Goal: Task Accomplishment & Management: Manage account settings

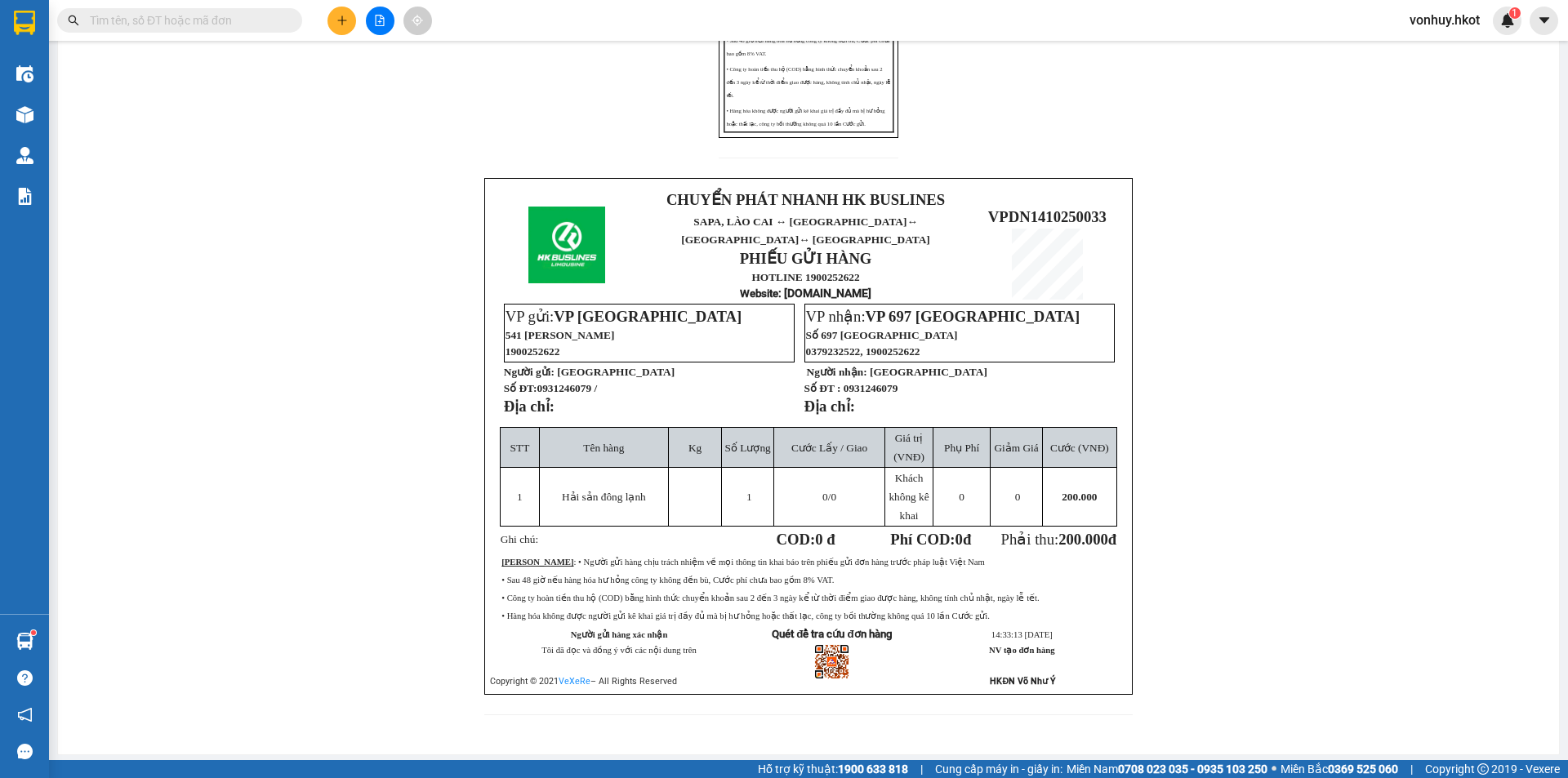
scroll to position [408, 0]
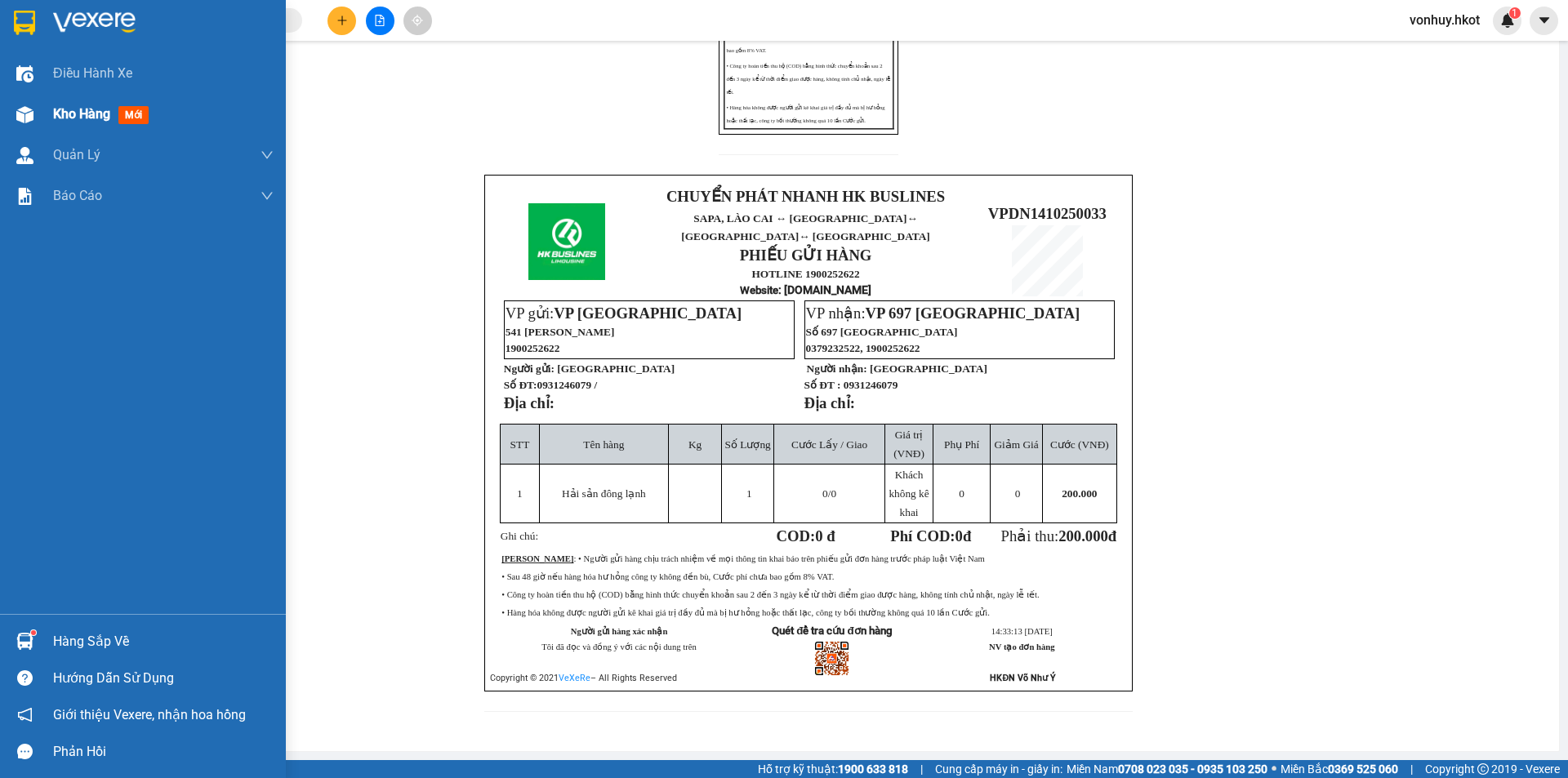
click at [72, 111] on span "Kho hàng" at bounding box center [81, 113] width 57 height 15
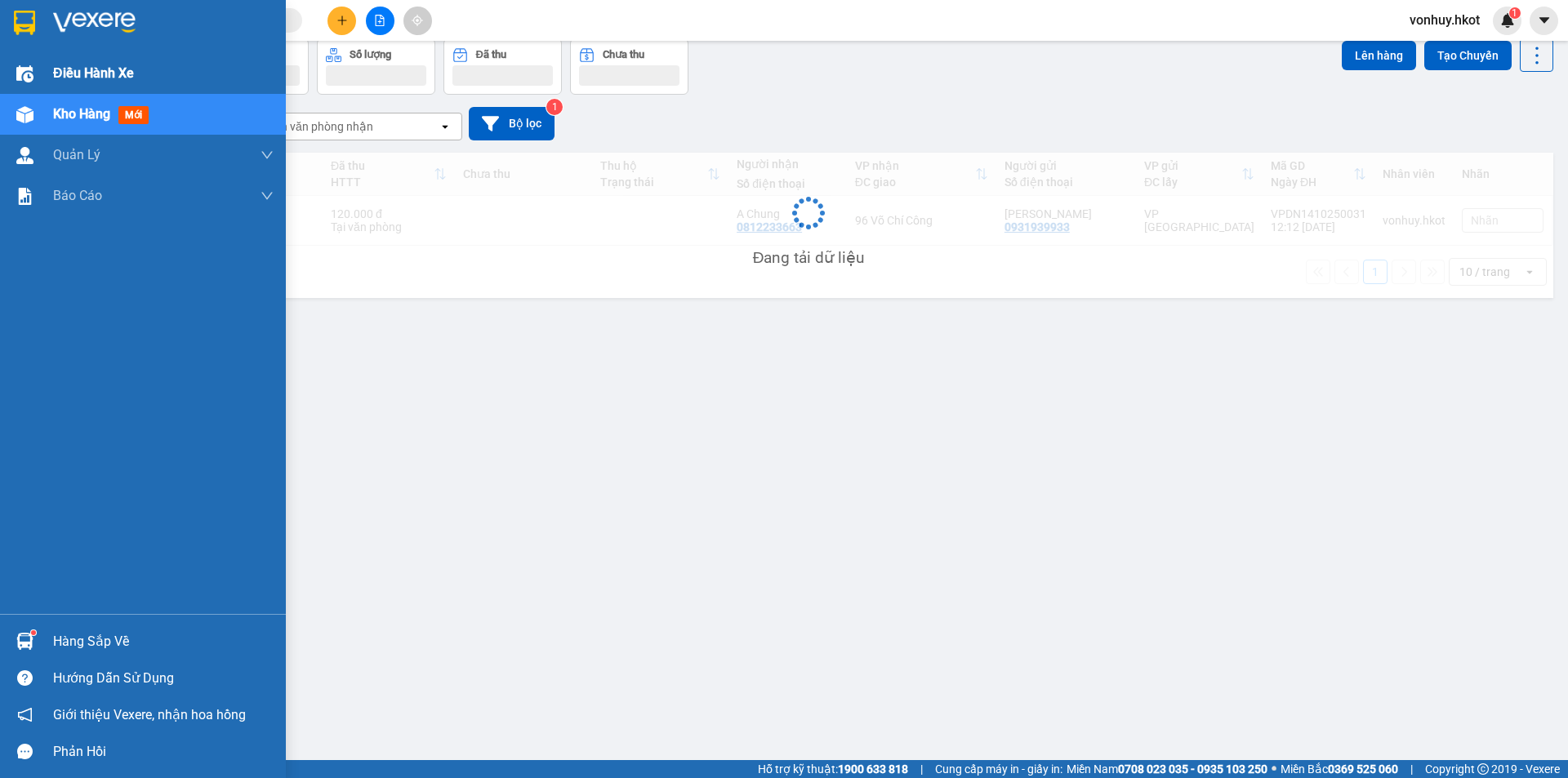
scroll to position [75, 0]
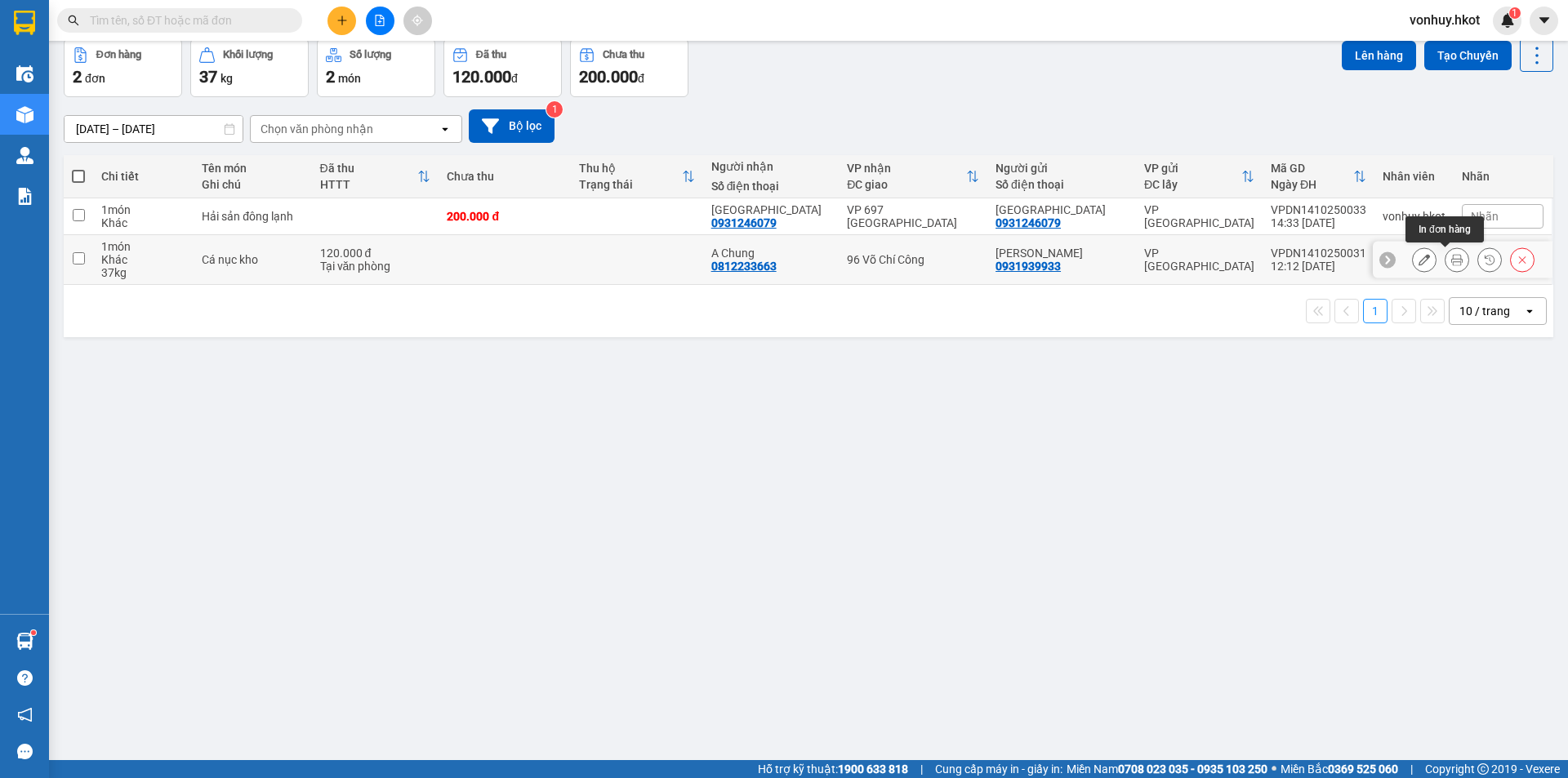
click at [1418, 258] on icon at bounding box center [1423, 259] width 12 height 12
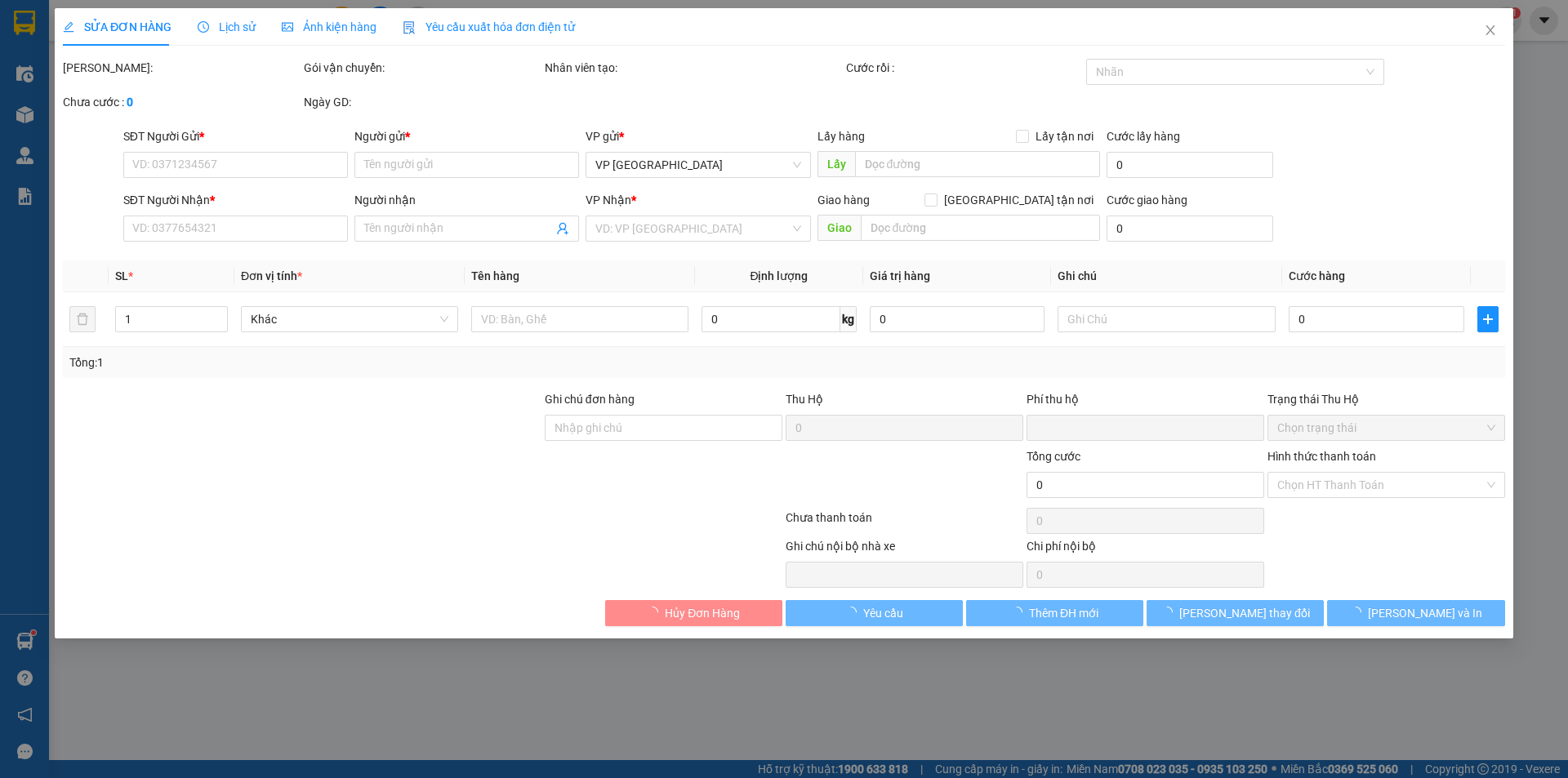
type input "0931939933"
type input "[PERSON_NAME]"
type input "0812233663"
type input "A Chung"
type input "0"
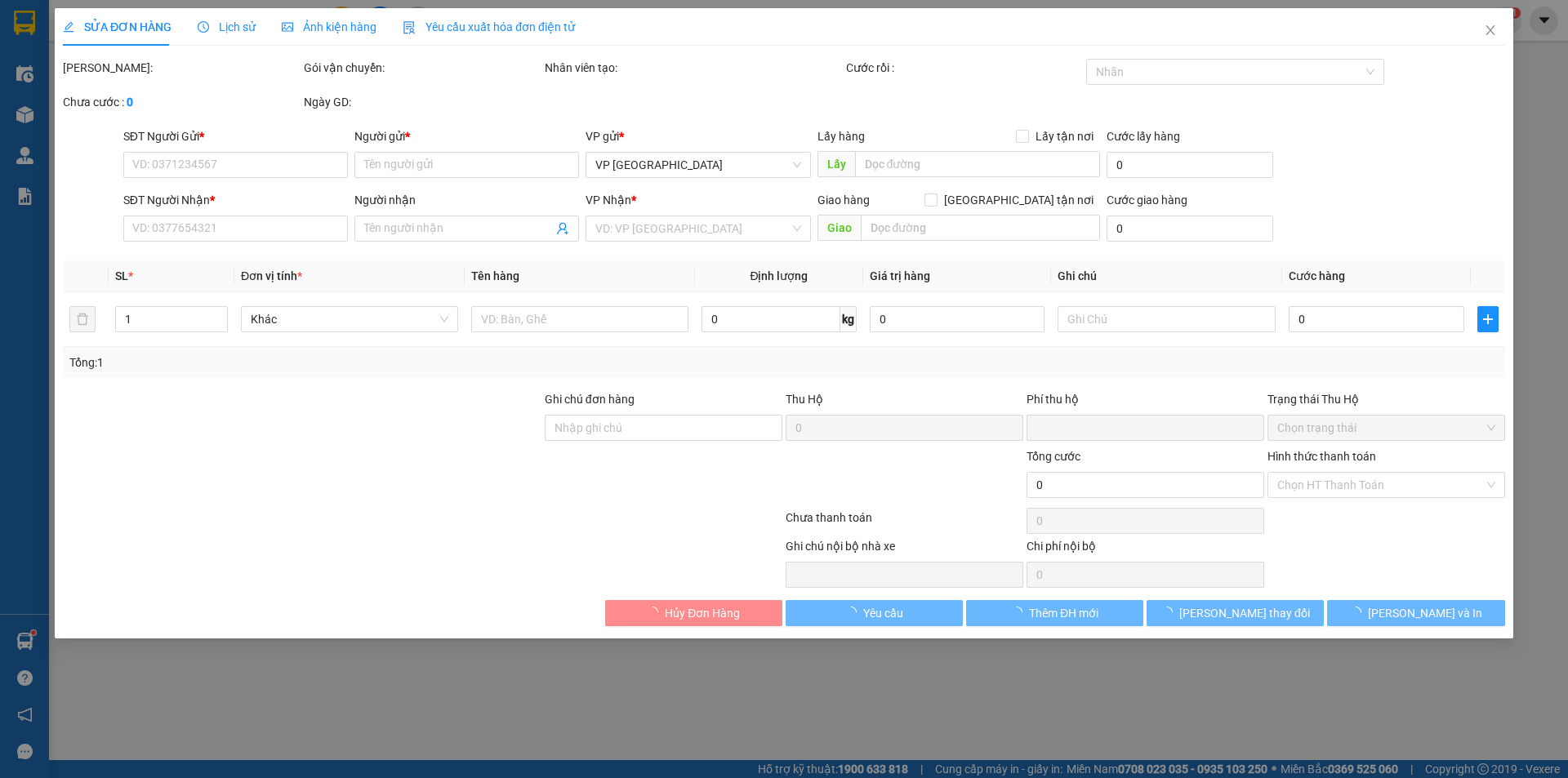
type input "120.000"
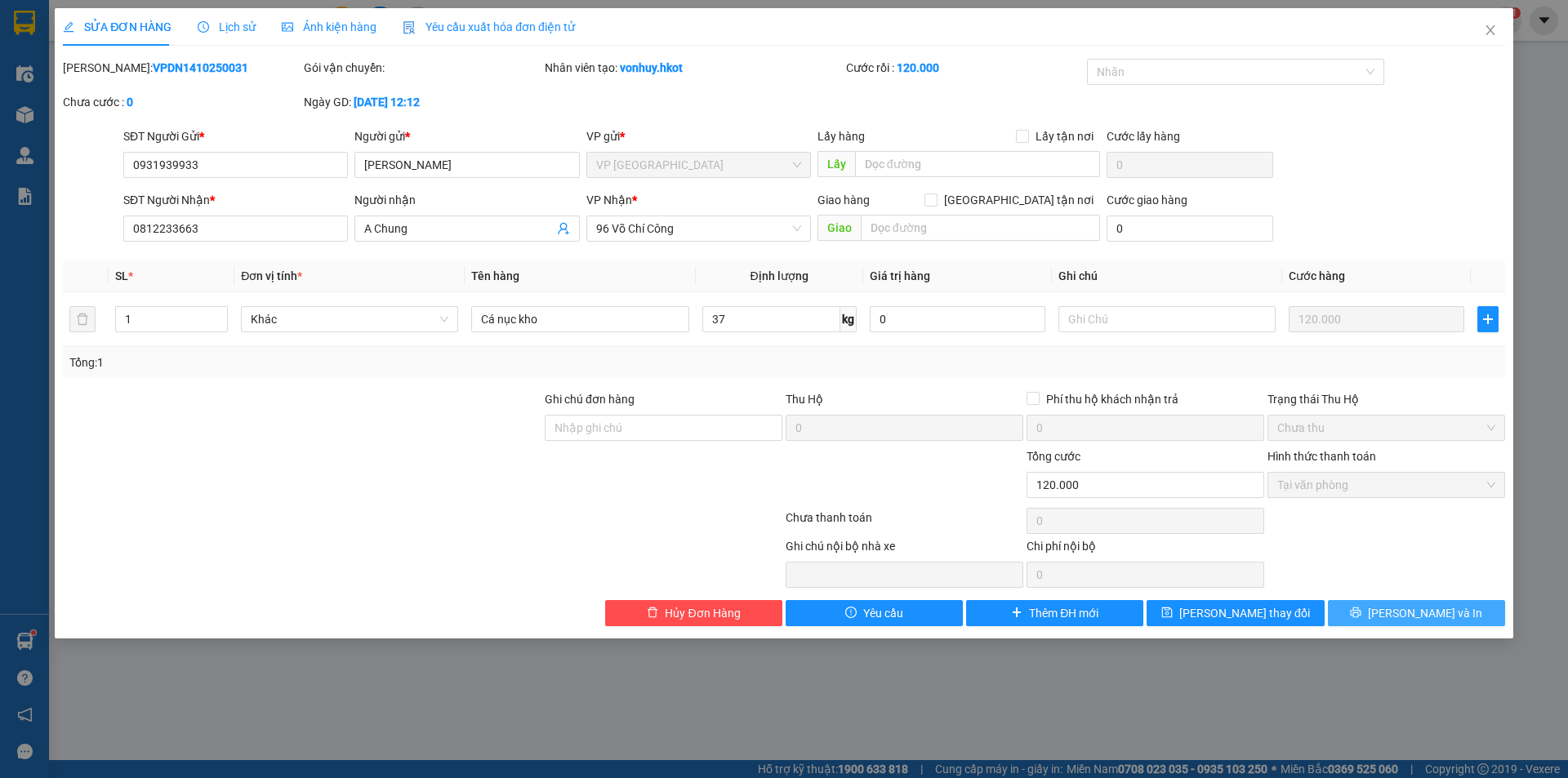
click at [1433, 615] on span "[PERSON_NAME] và In" at bounding box center [1424, 614] width 114 height 18
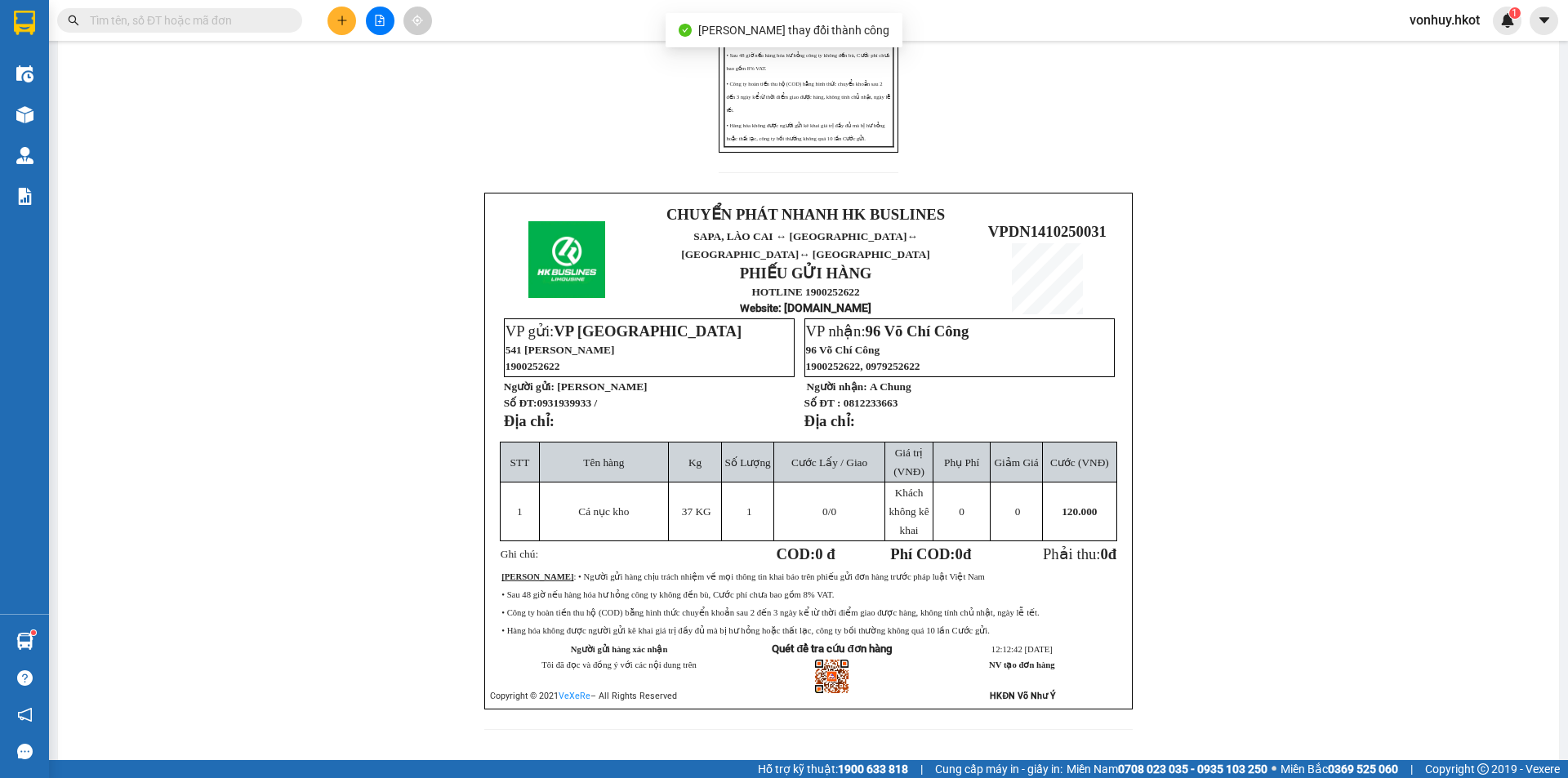
scroll to position [408, 0]
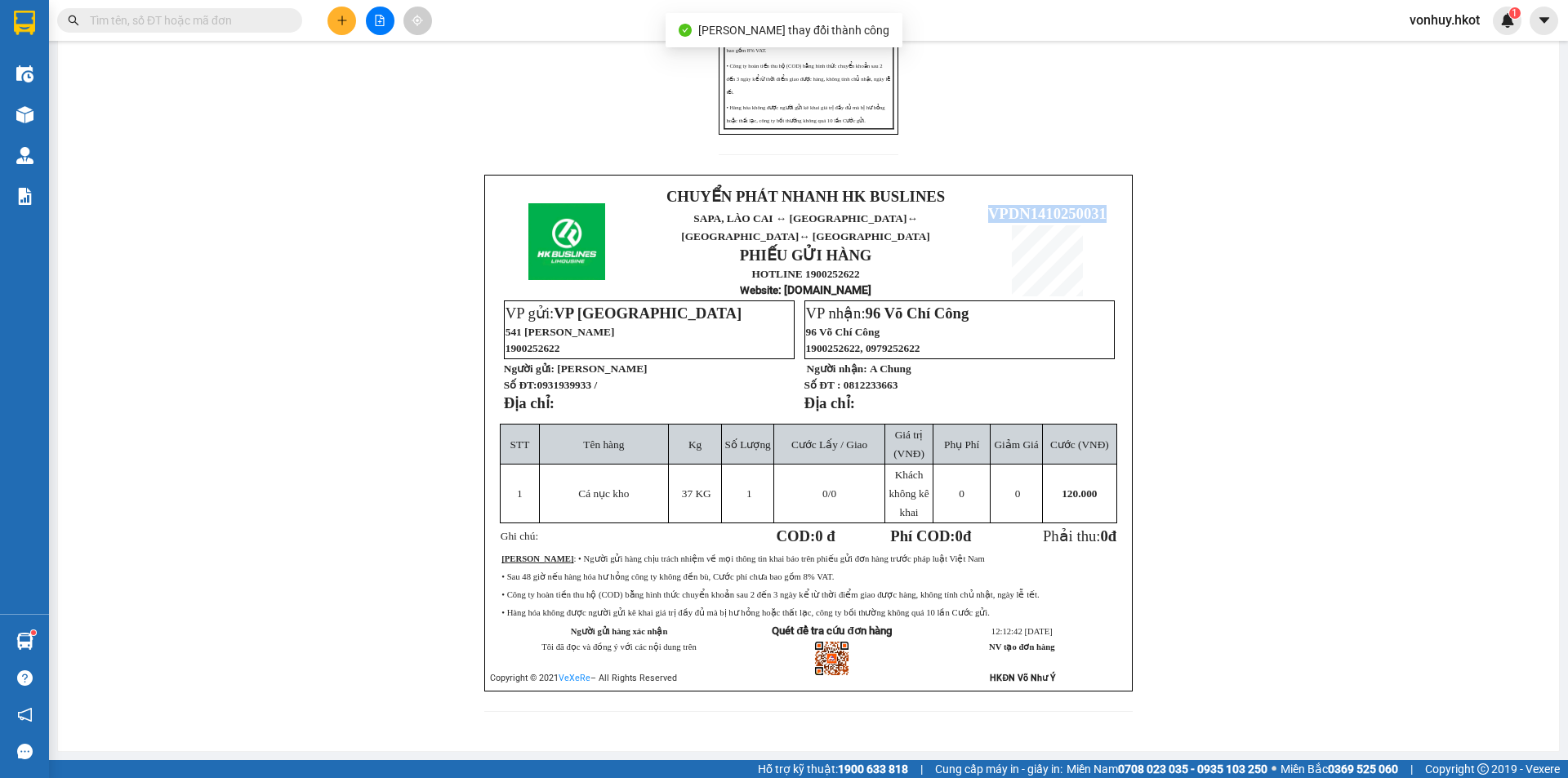
drag, startPoint x: 985, startPoint y: 201, endPoint x: 1099, endPoint y: 201, distance: 114.0
click at [1099, 205] on span "VPDN1410250031" at bounding box center [1047, 213] width 118 height 17
copy span "VPDN1410250031"
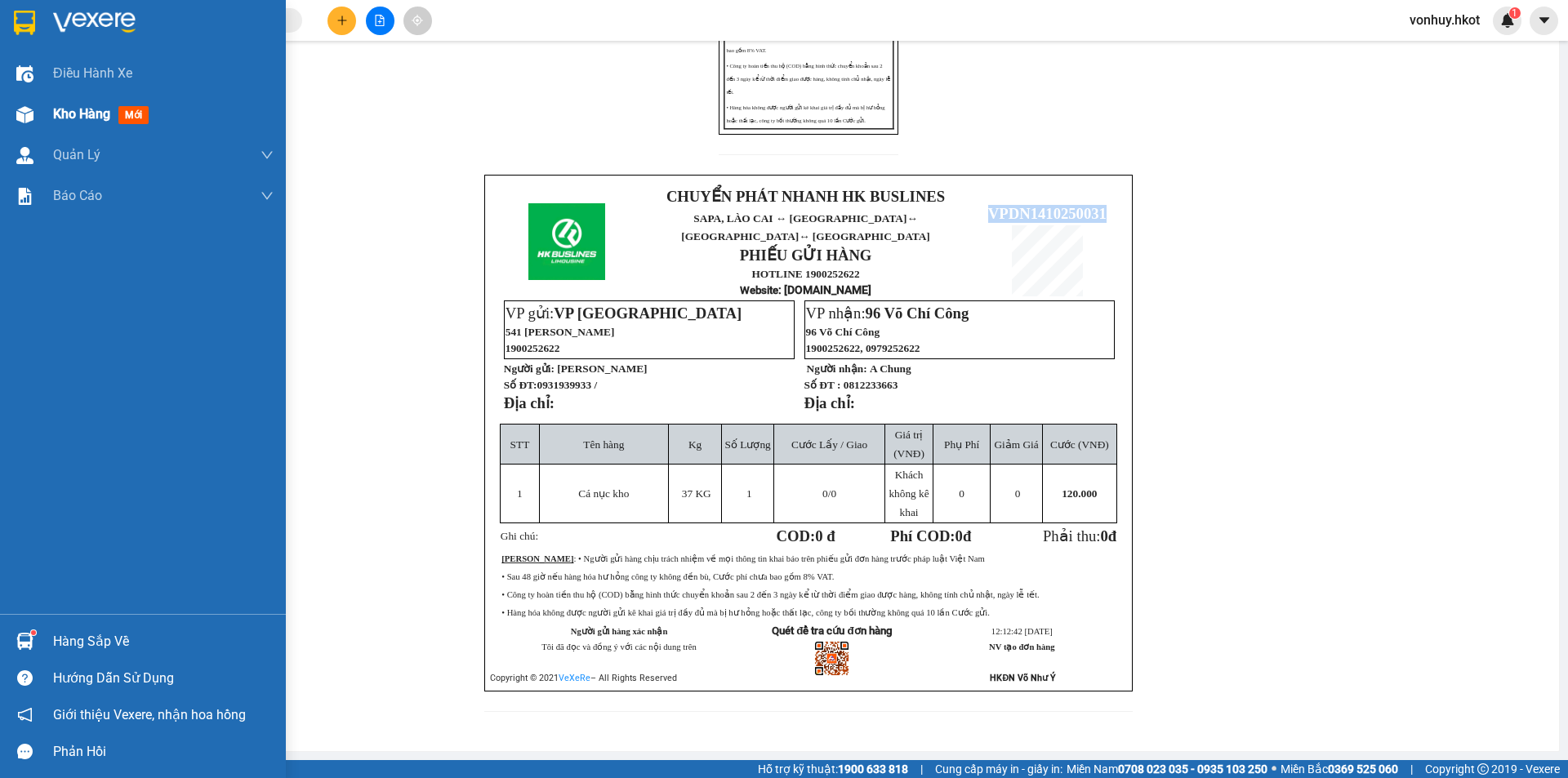
click at [68, 109] on span "Kho hàng" at bounding box center [81, 113] width 57 height 15
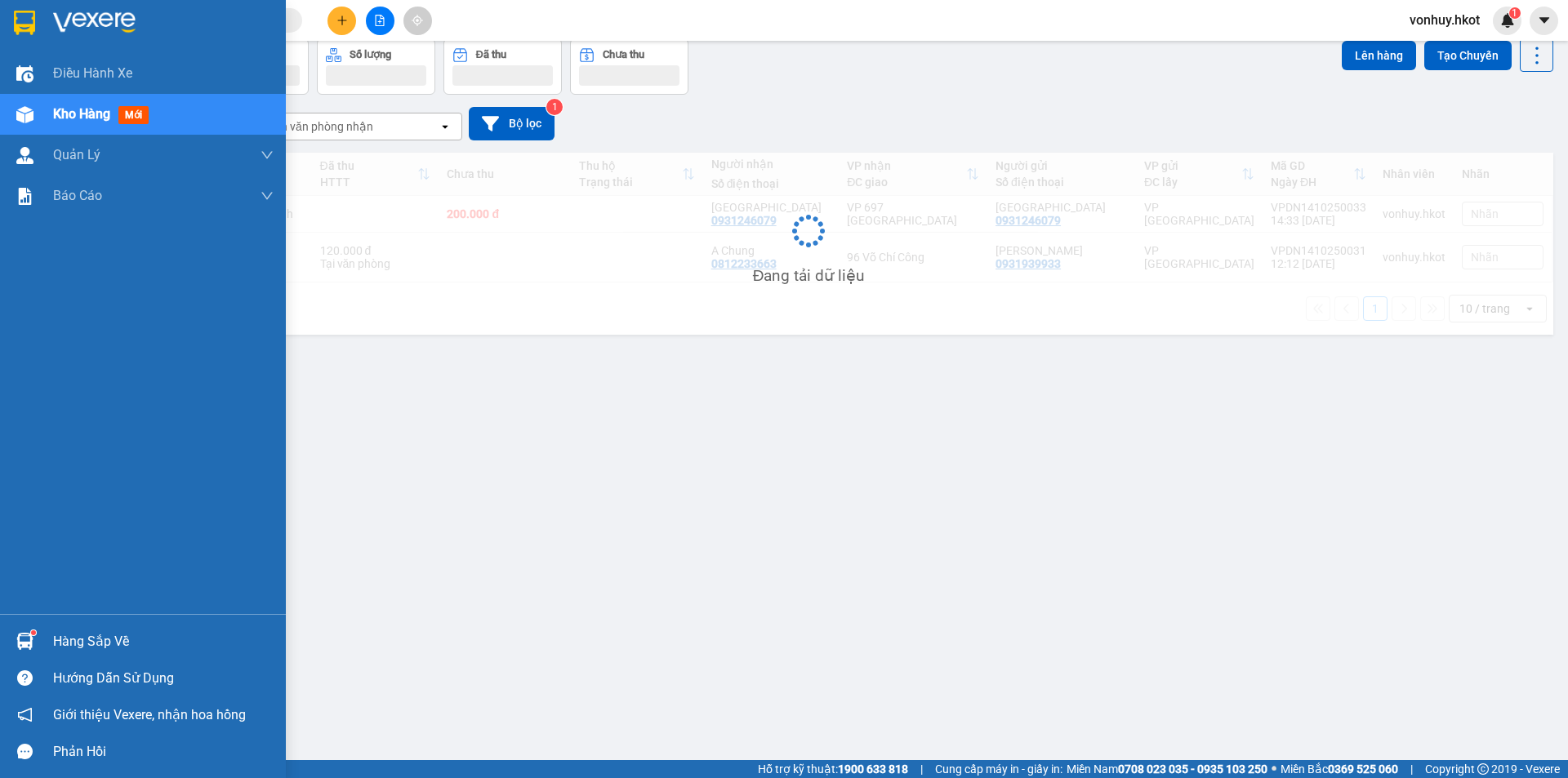
scroll to position [75, 0]
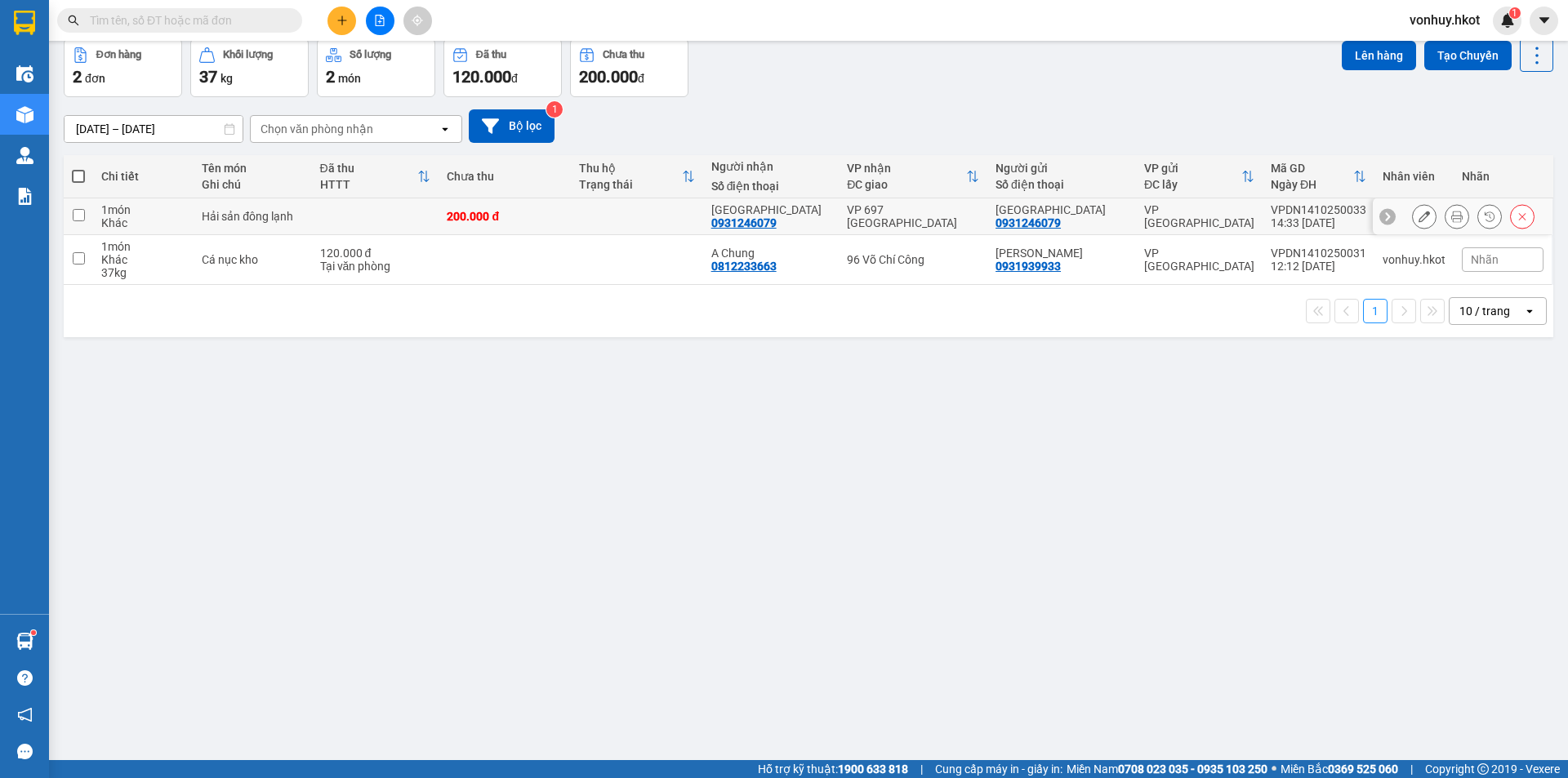
click at [80, 214] on input "checkbox" at bounding box center [79, 215] width 13 height 13
checkbox input "true"
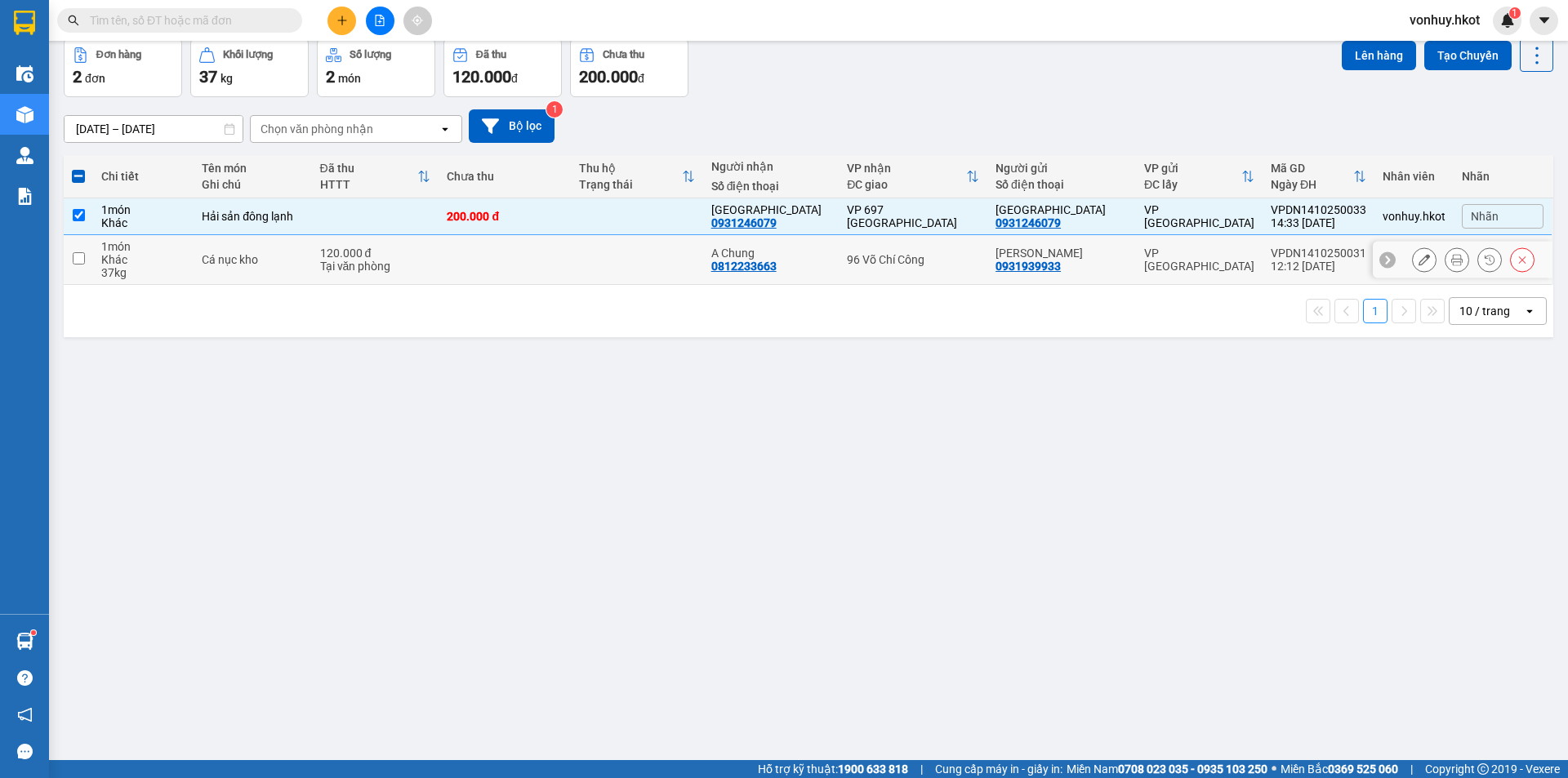
click at [84, 262] on input "checkbox" at bounding box center [79, 258] width 13 height 13
checkbox input "true"
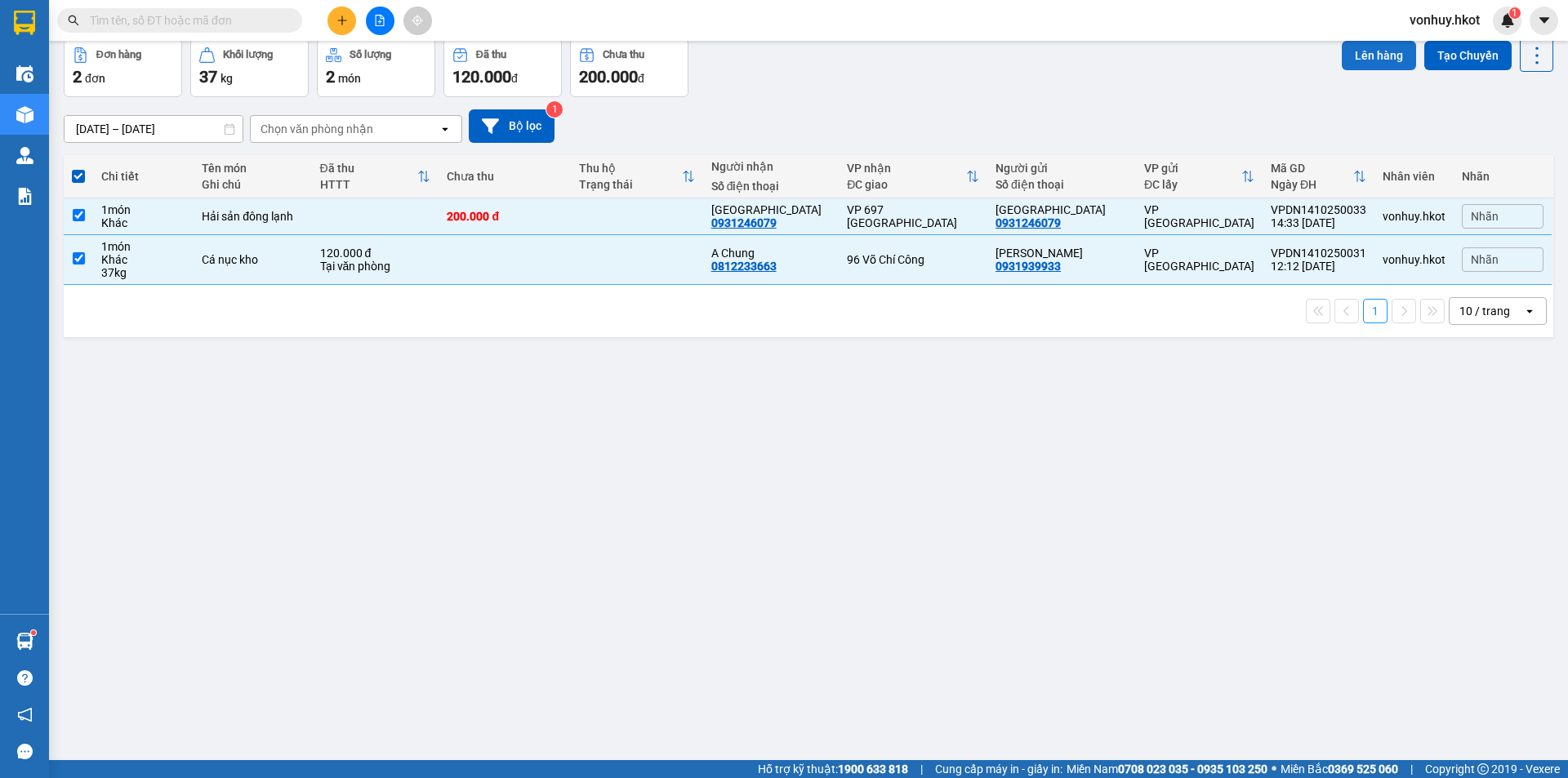
click at [1358, 43] on button "Lên hàng" at bounding box center [1379, 55] width 74 height 30
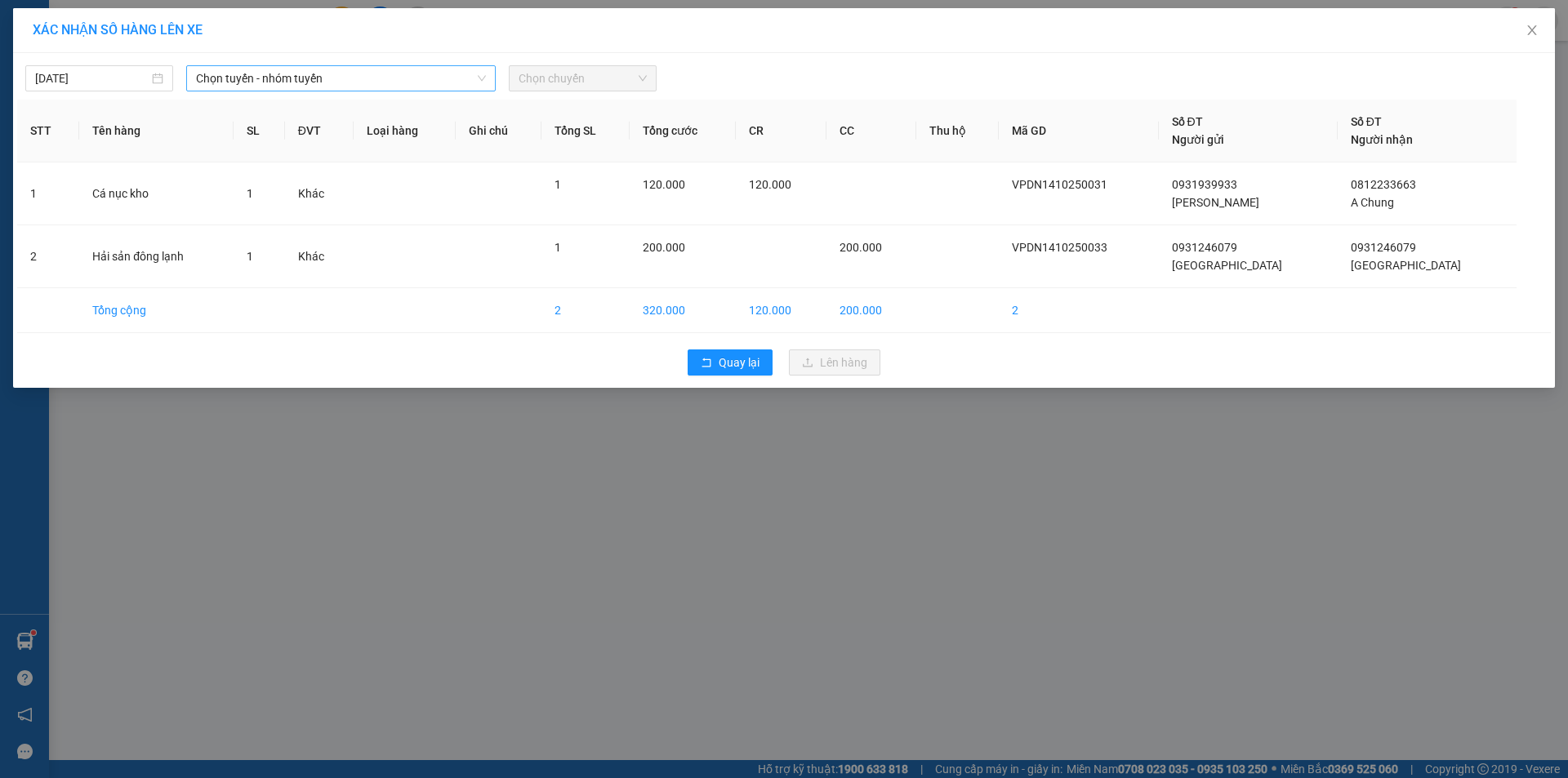
click at [312, 67] on span "Chọn tuyến - nhóm tuyến" at bounding box center [341, 78] width 290 height 24
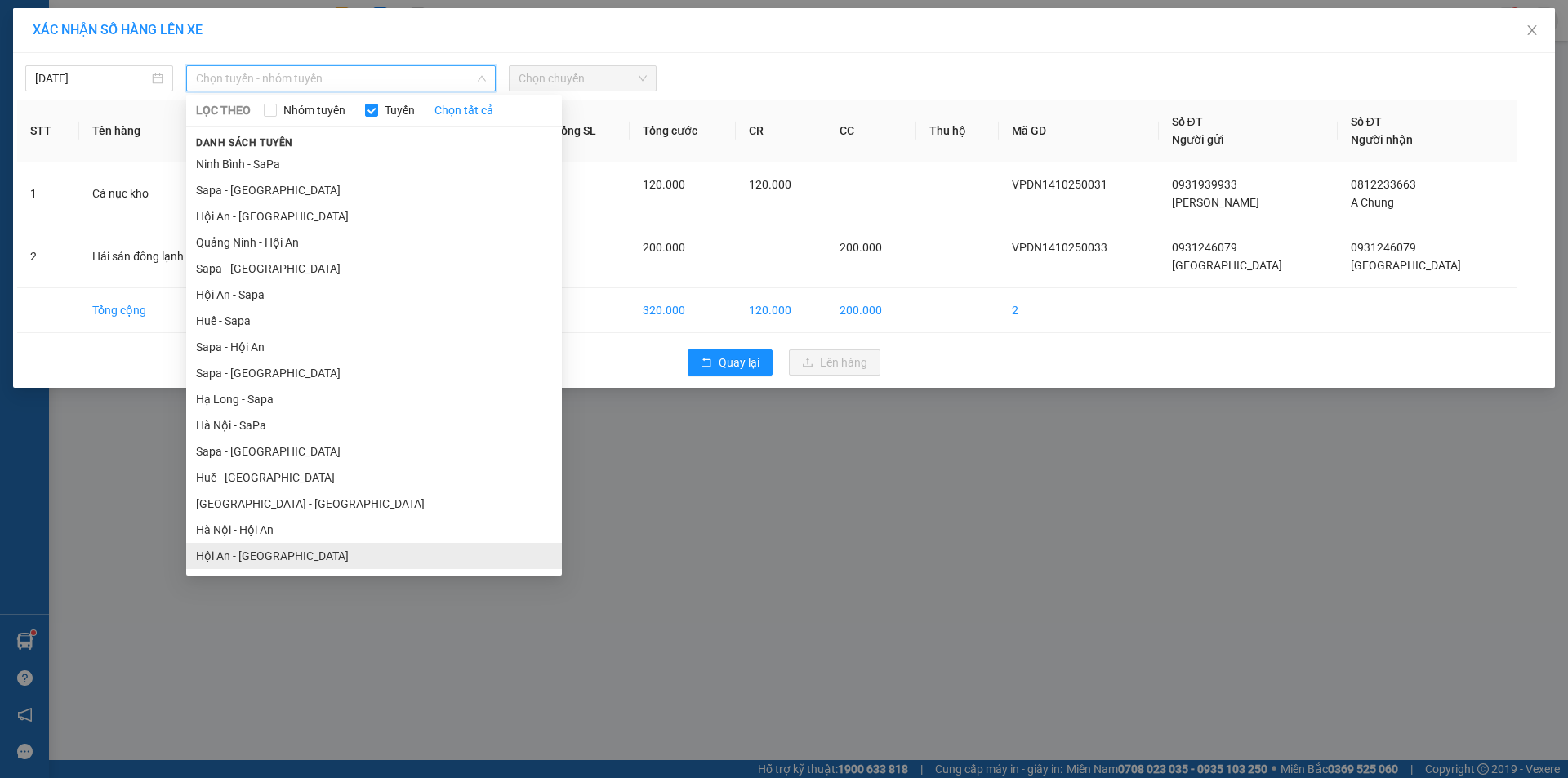
click at [276, 544] on li "Hội An - [GEOGRAPHIC_DATA]" at bounding box center [374, 556] width 376 height 26
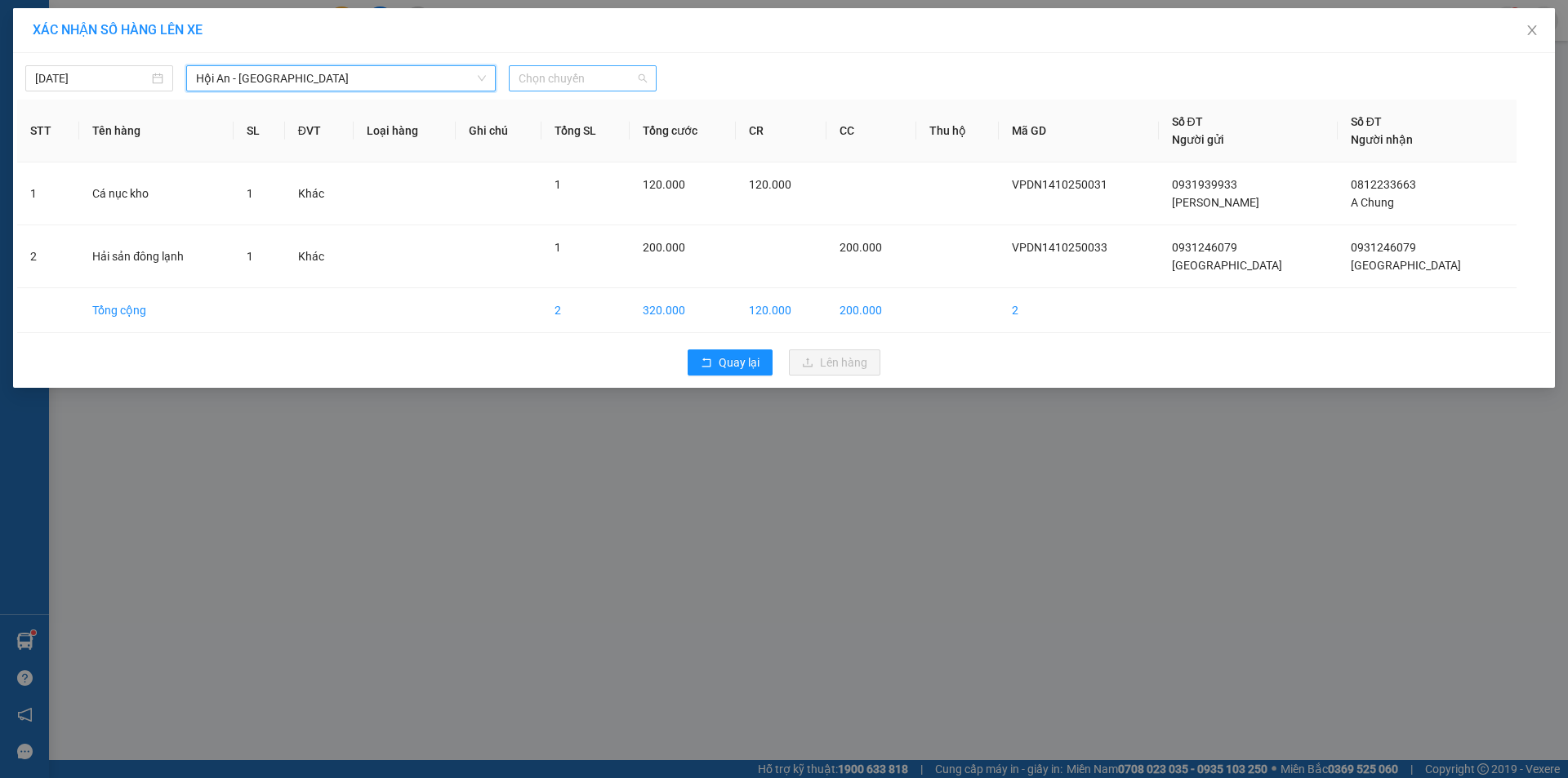
click at [583, 80] on span "Chọn chuyến" at bounding box center [583, 78] width 128 height 24
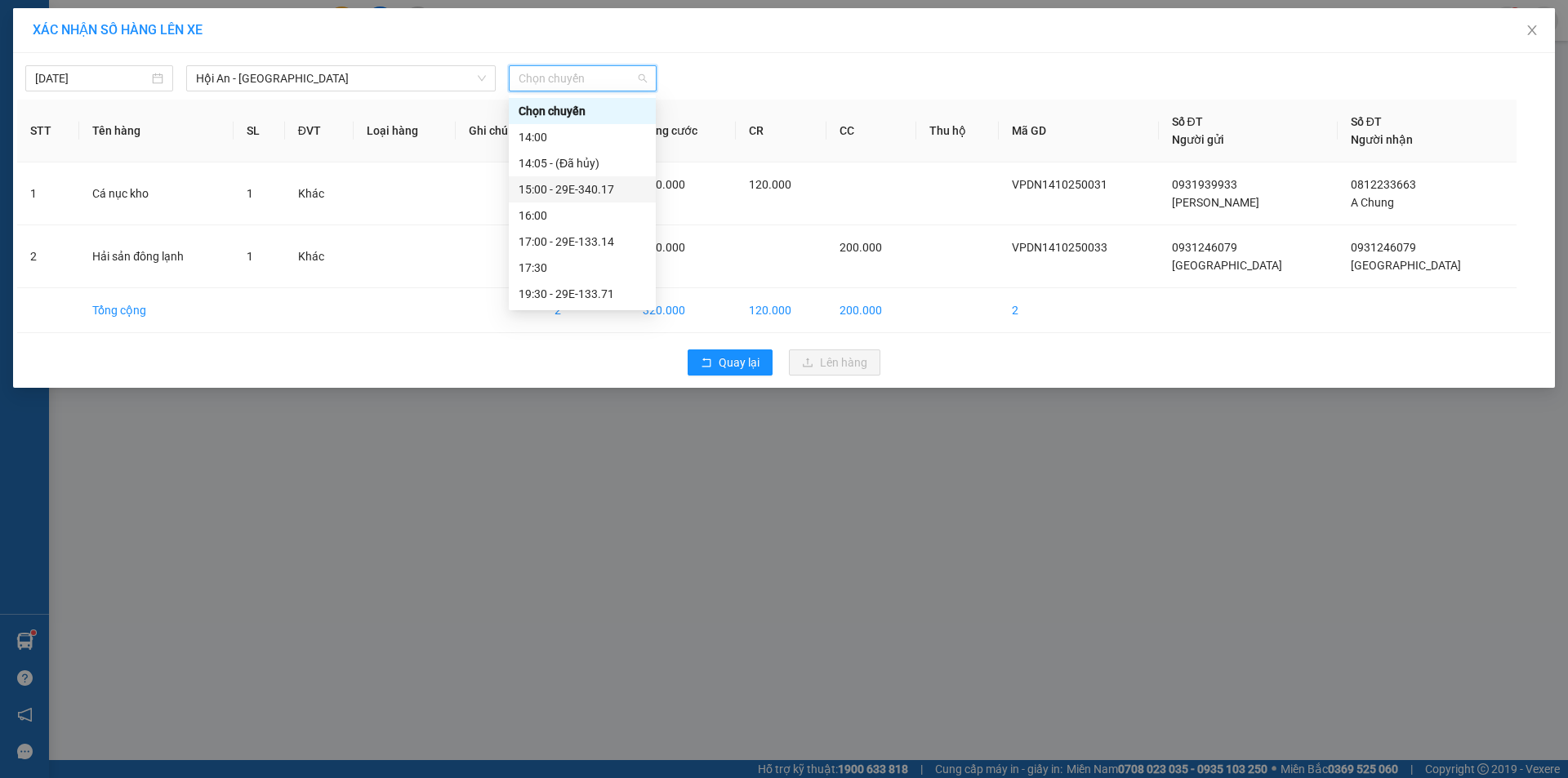
click at [578, 190] on div "15:00 - 29E-340.17" at bounding box center [582, 190] width 127 height 18
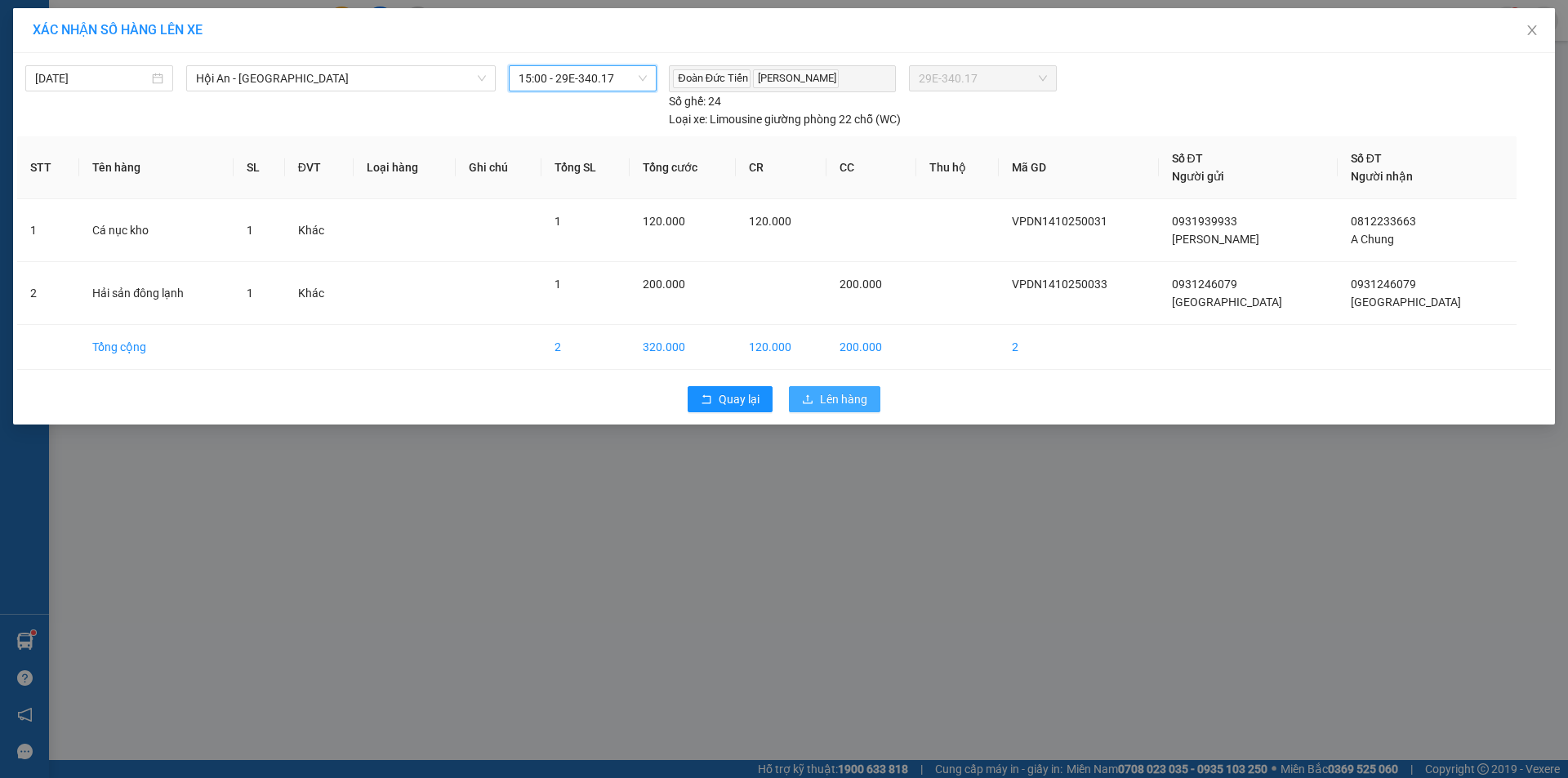
click at [834, 405] on span "Lên hàng" at bounding box center [843, 399] width 47 height 18
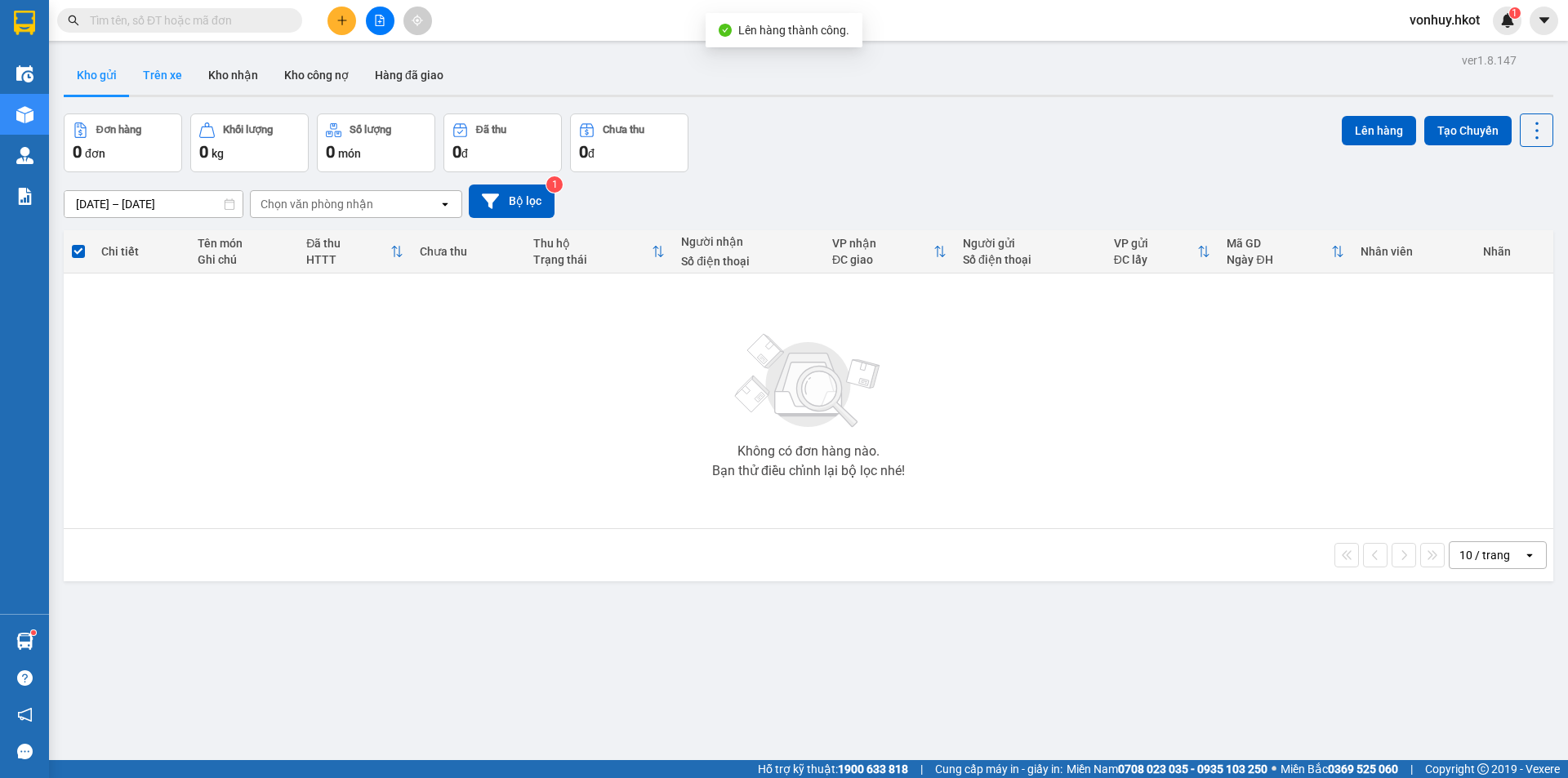
click at [158, 78] on button "Trên xe" at bounding box center [163, 74] width 65 height 39
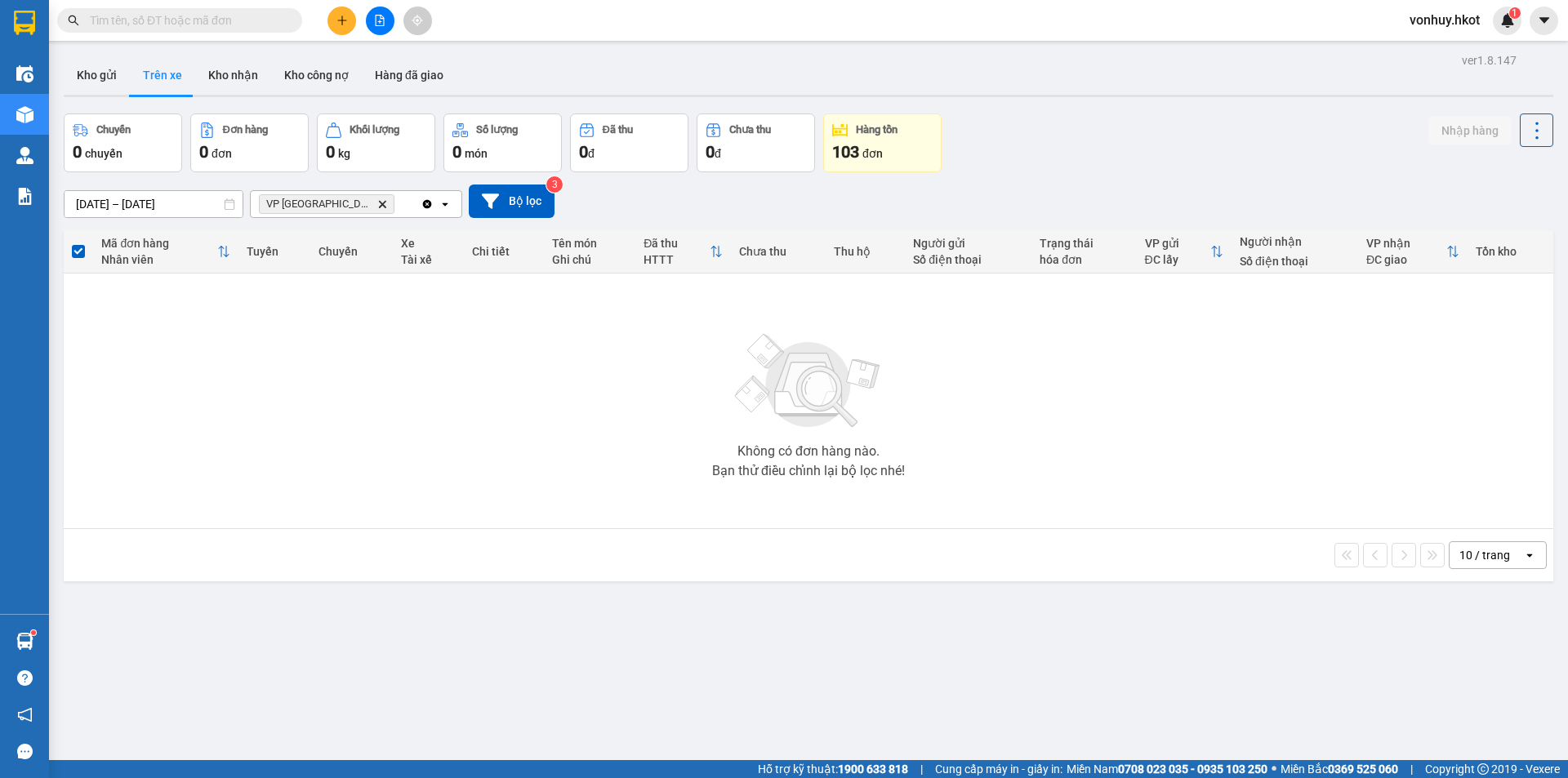
click at [377, 202] on icon "Delete" at bounding box center [381, 203] width 10 height 10
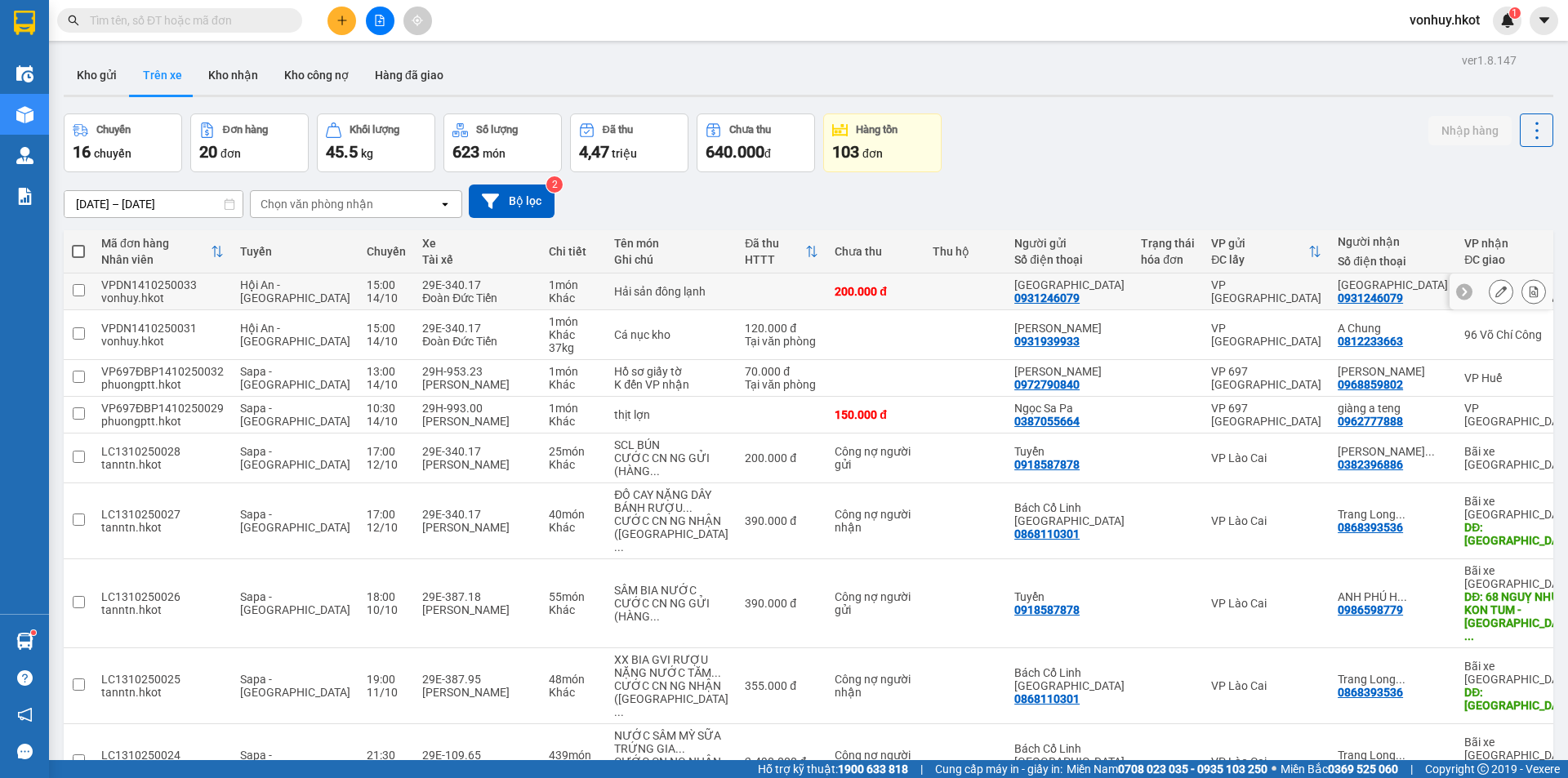
click at [82, 292] on input "checkbox" at bounding box center [79, 290] width 13 height 13
checkbox input "true"
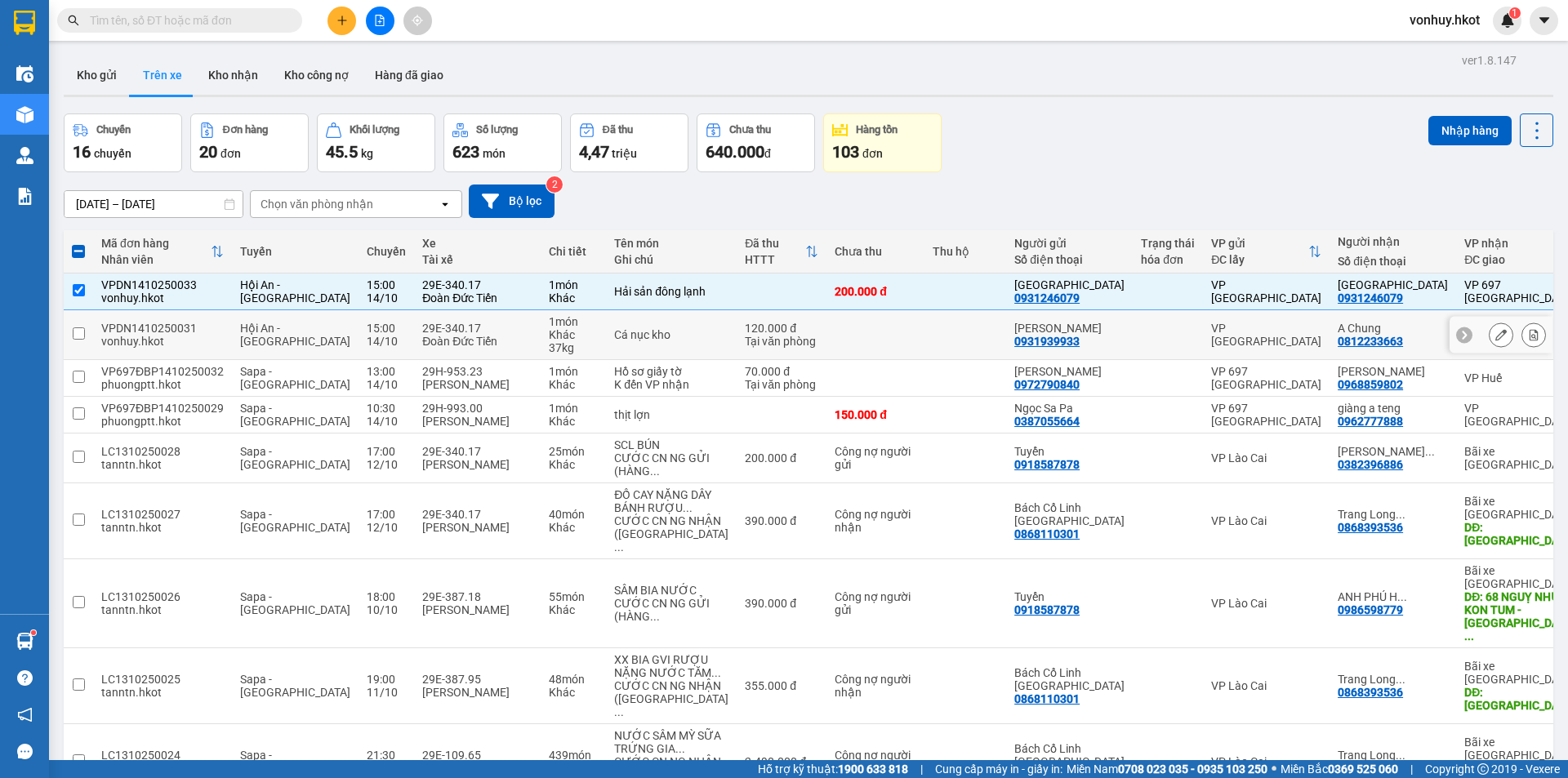
click at [82, 332] on input "checkbox" at bounding box center [79, 333] width 13 height 13
checkbox input "true"
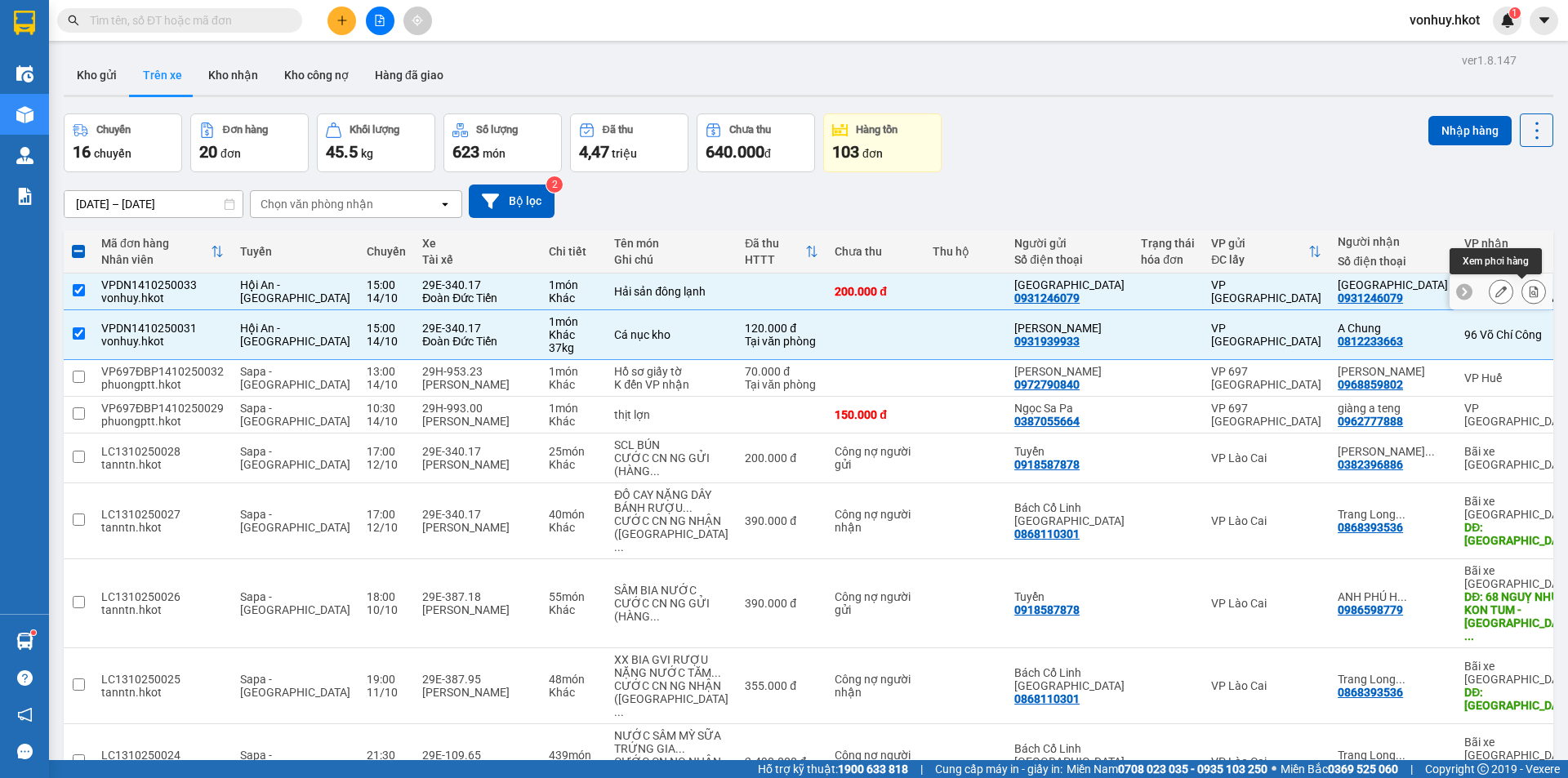
click at [1528, 289] on icon at bounding box center [1534, 291] width 12 height 12
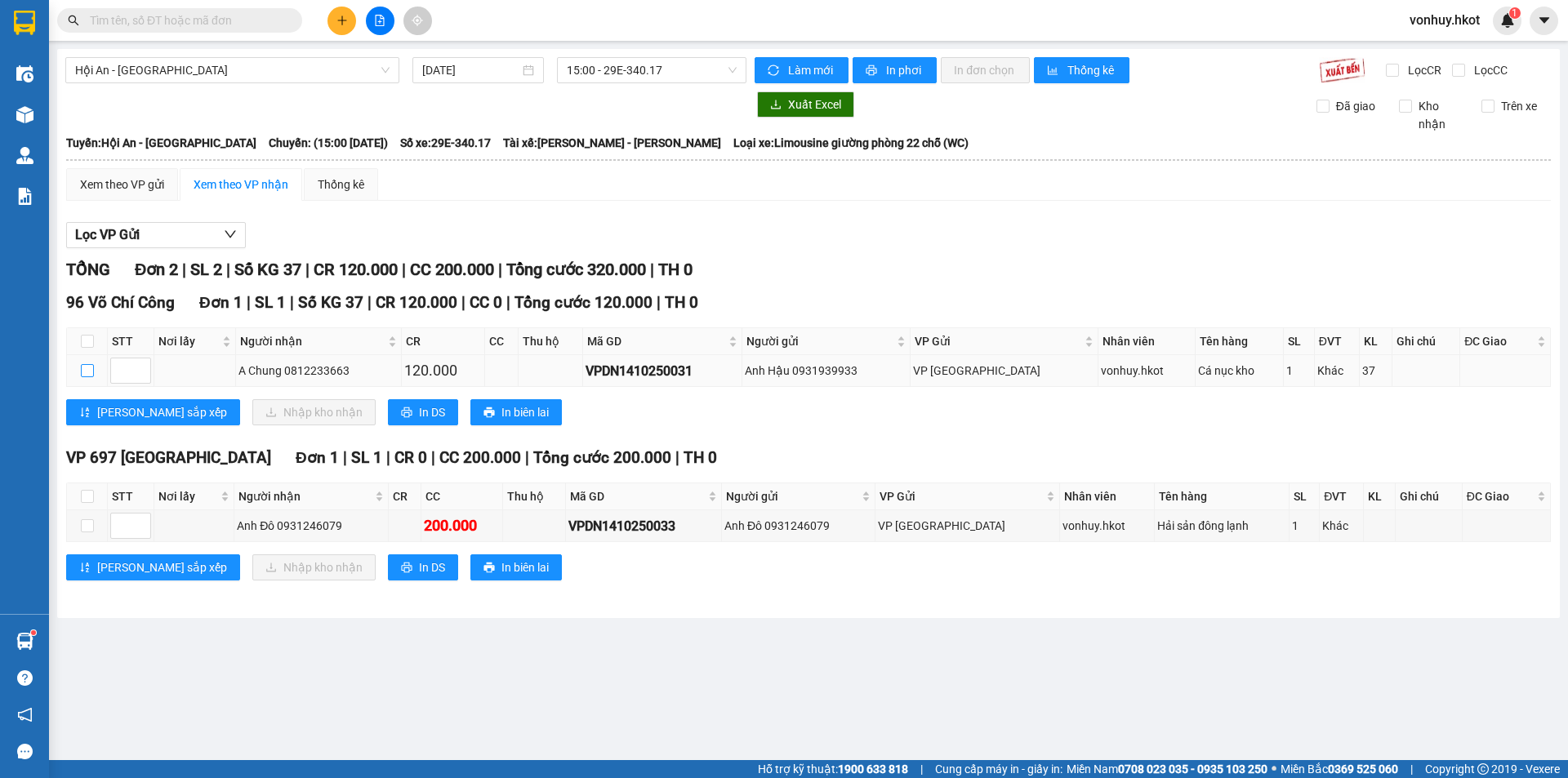
click at [90, 371] on input "checkbox" at bounding box center [87, 370] width 13 height 13
checkbox input "true"
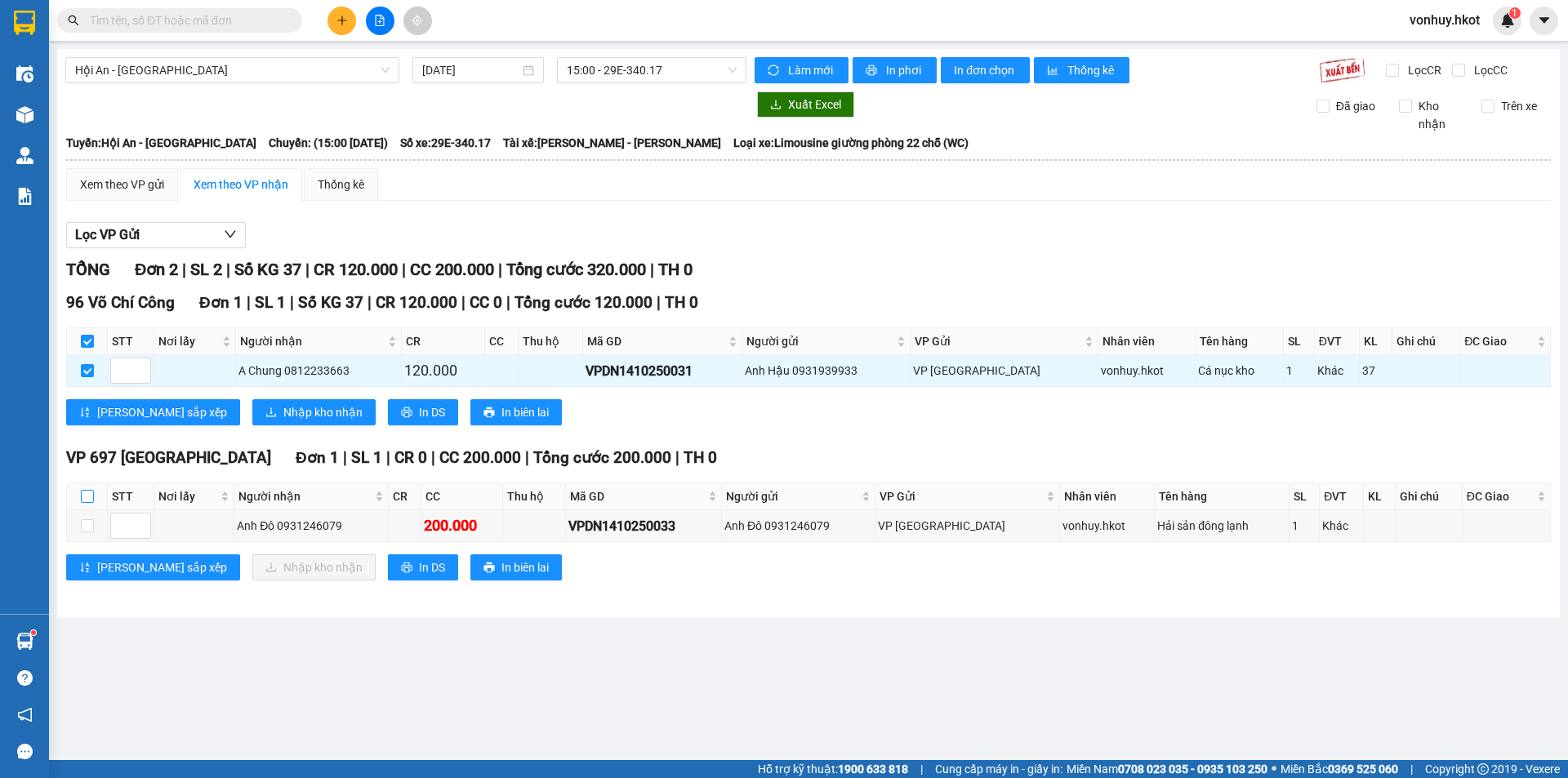
click at [83, 492] on input "checkbox" at bounding box center [87, 496] width 13 height 13
checkbox input "true"
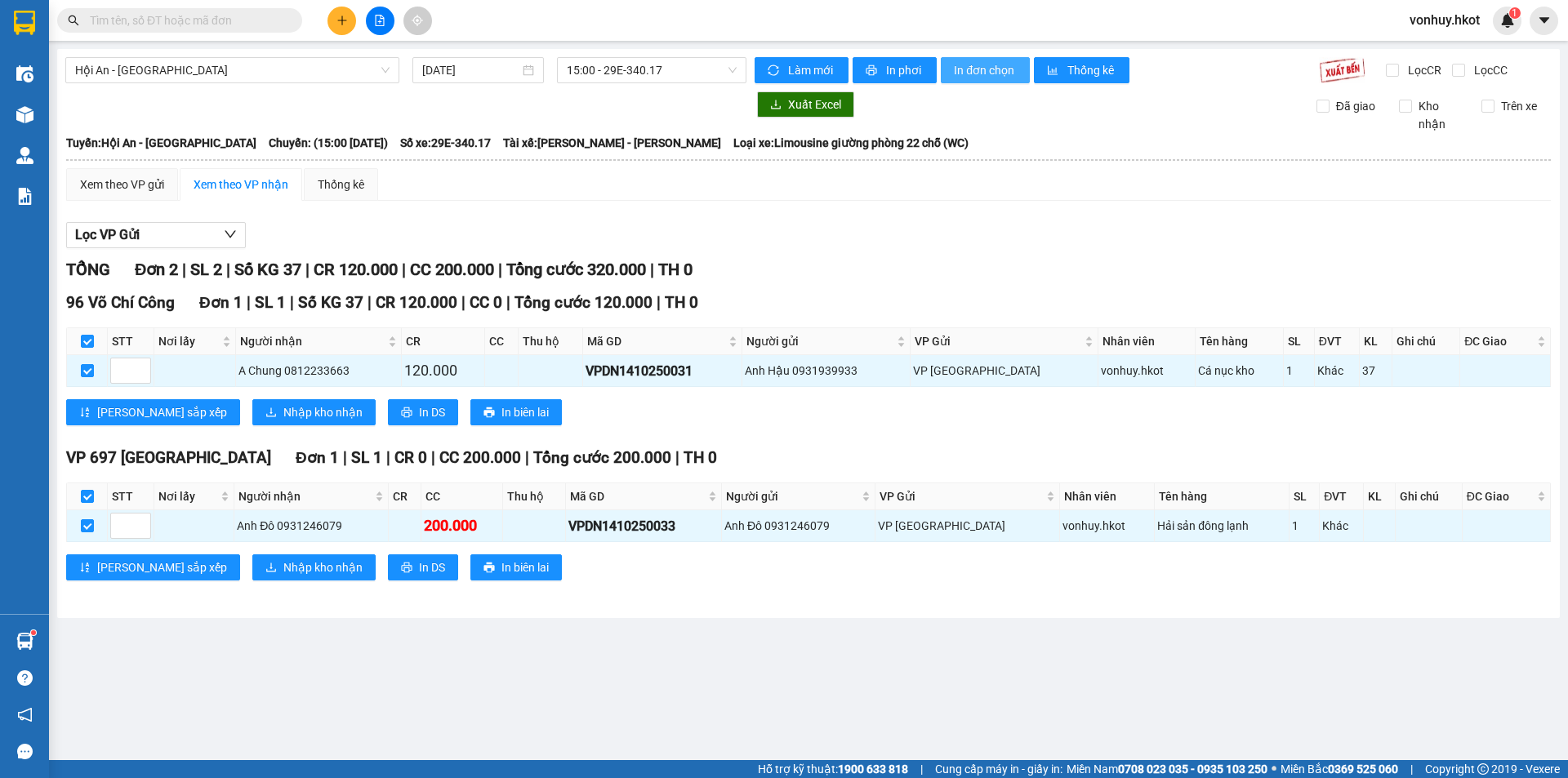
click at [991, 69] on span "In đơn chọn" at bounding box center [985, 70] width 63 height 18
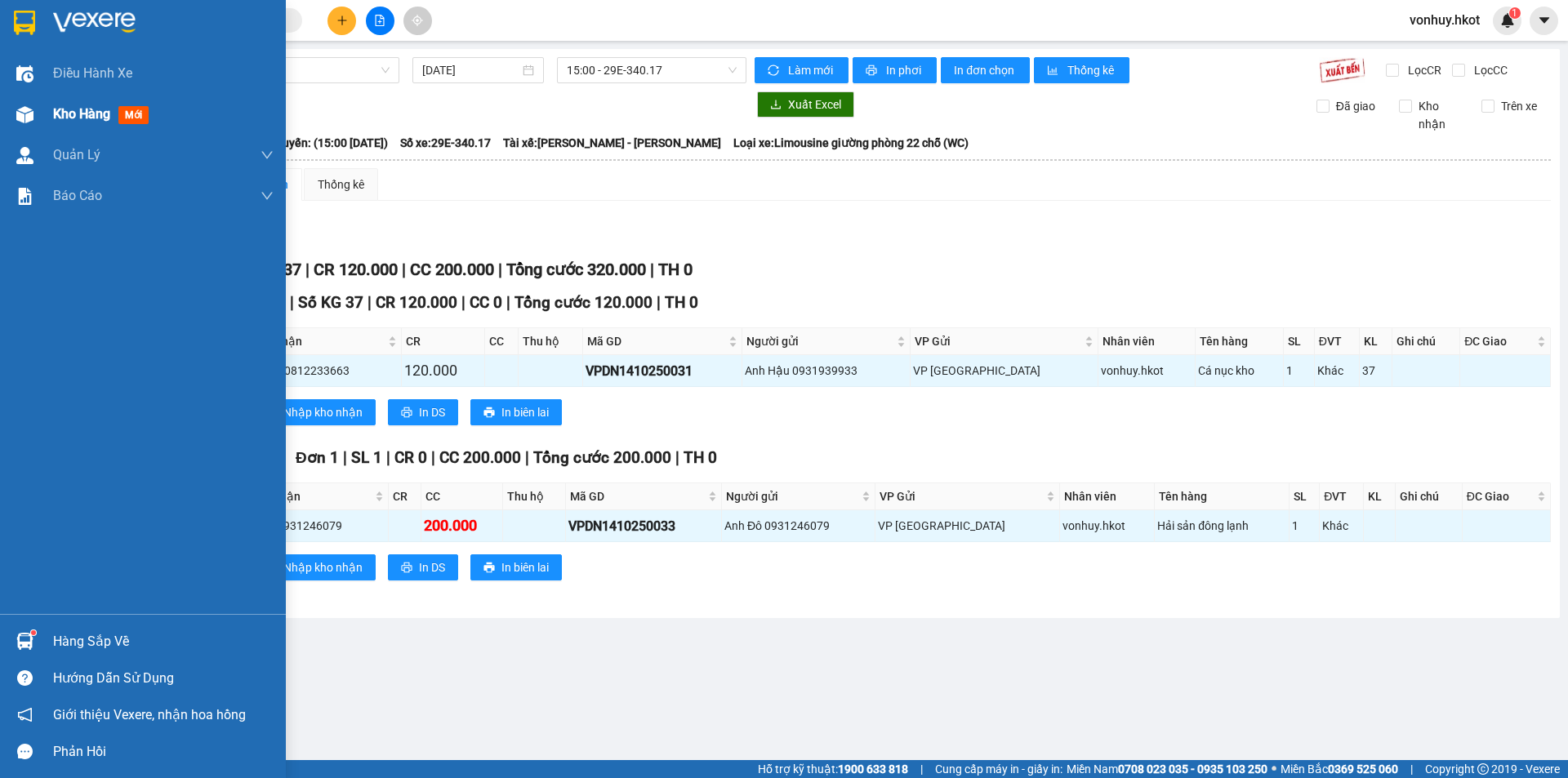
click at [53, 117] on span "Kho hàng" at bounding box center [81, 113] width 57 height 15
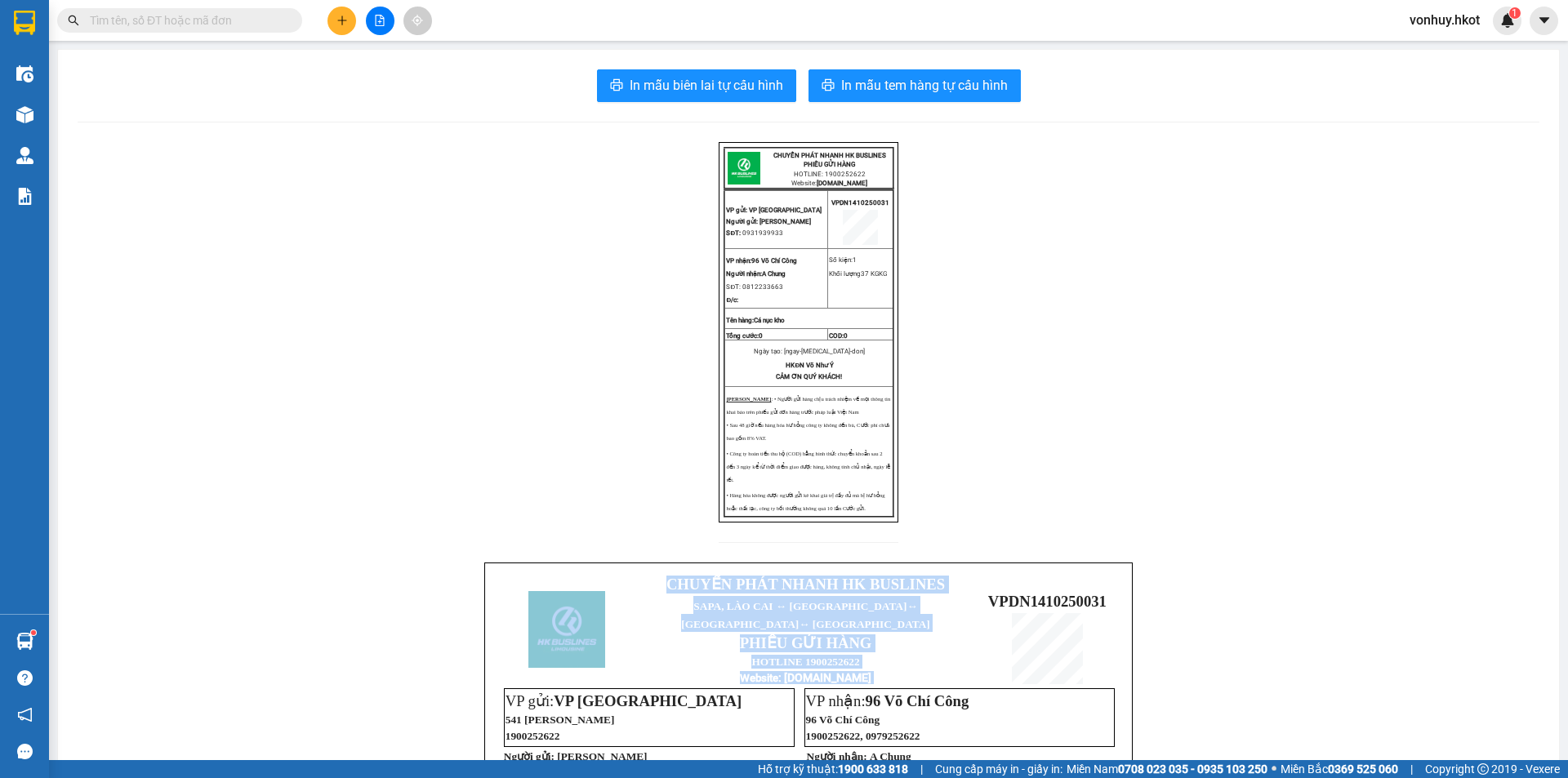
scroll to position [408, 0]
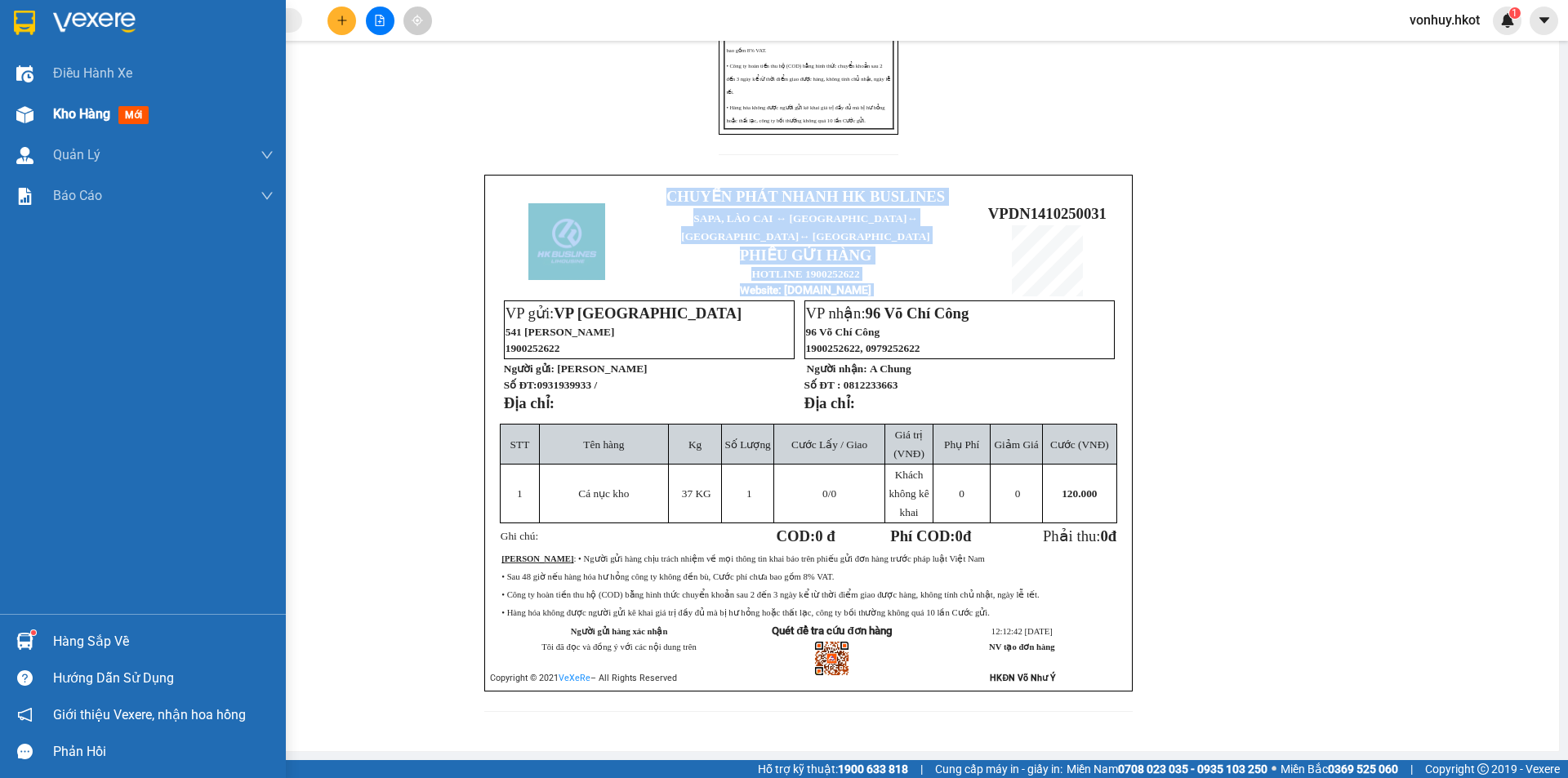
click at [110, 123] on div "Kho hàng mới" at bounding box center [104, 114] width 102 height 21
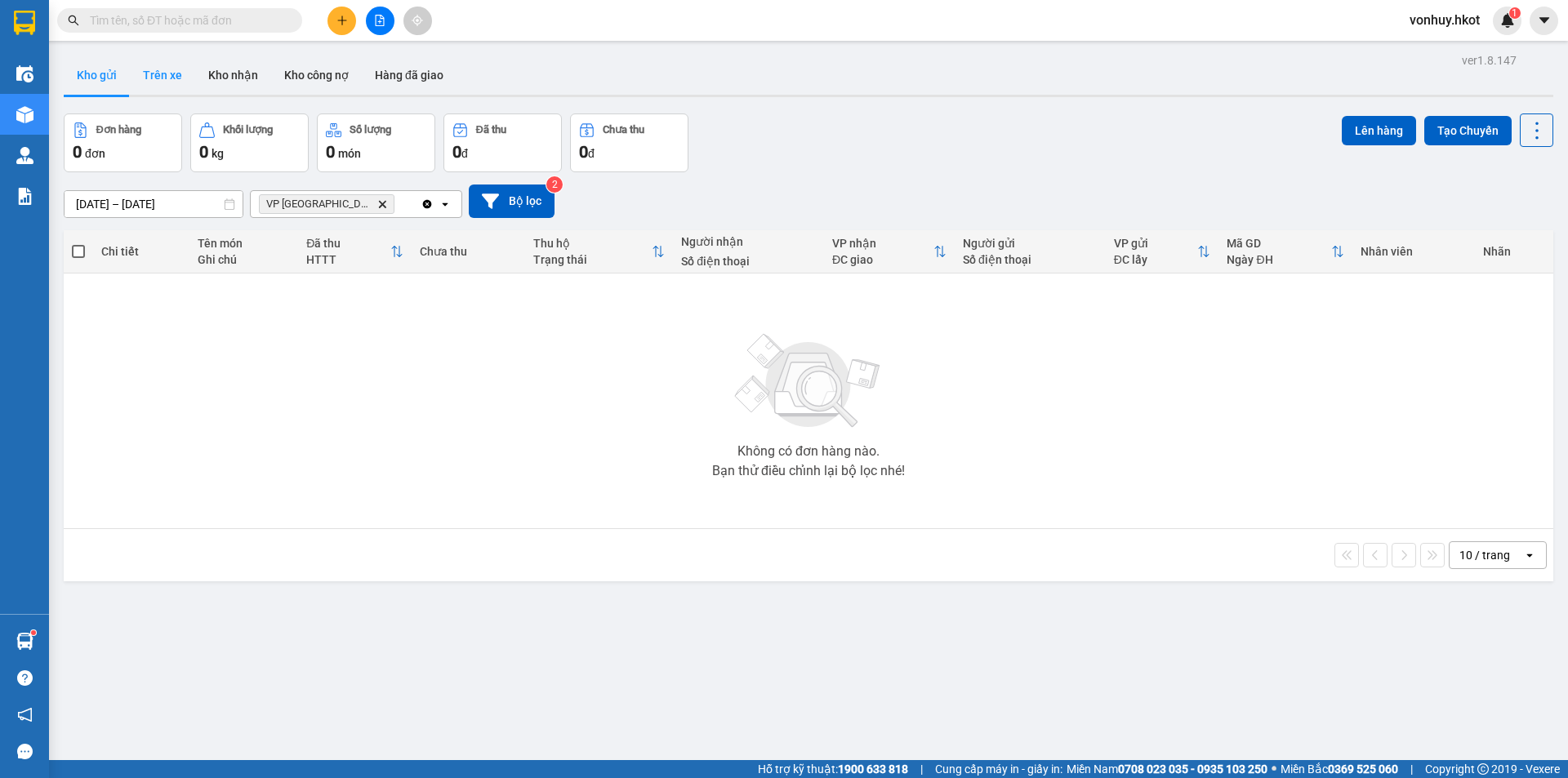
click at [165, 73] on button "Trên xe" at bounding box center [163, 74] width 65 height 39
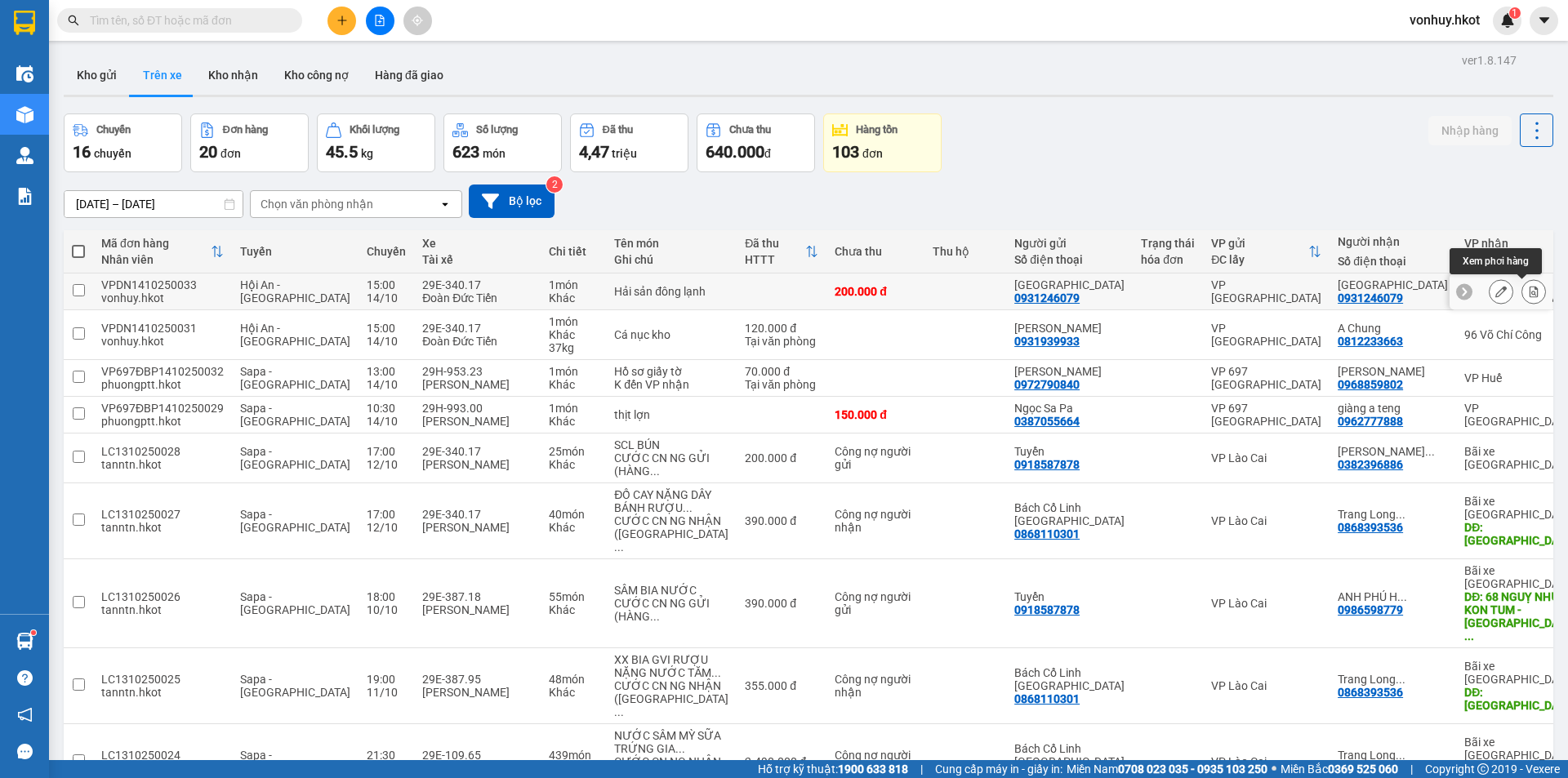
click at [1529, 292] on icon at bounding box center [1534, 291] width 9 height 12
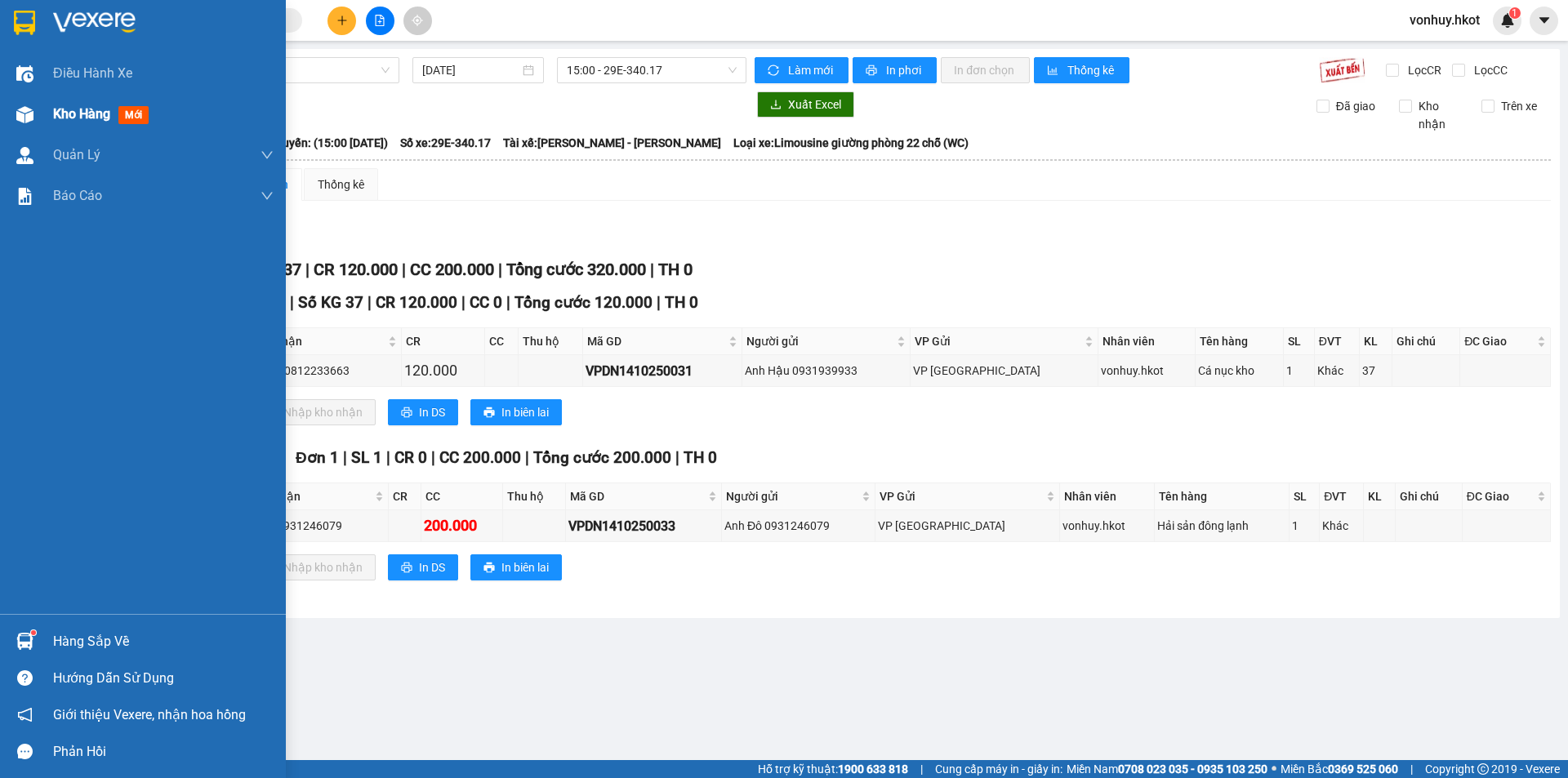
click at [81, 114] on span "Kho hàng" at bounding box center [81, 113] width 57 height 15
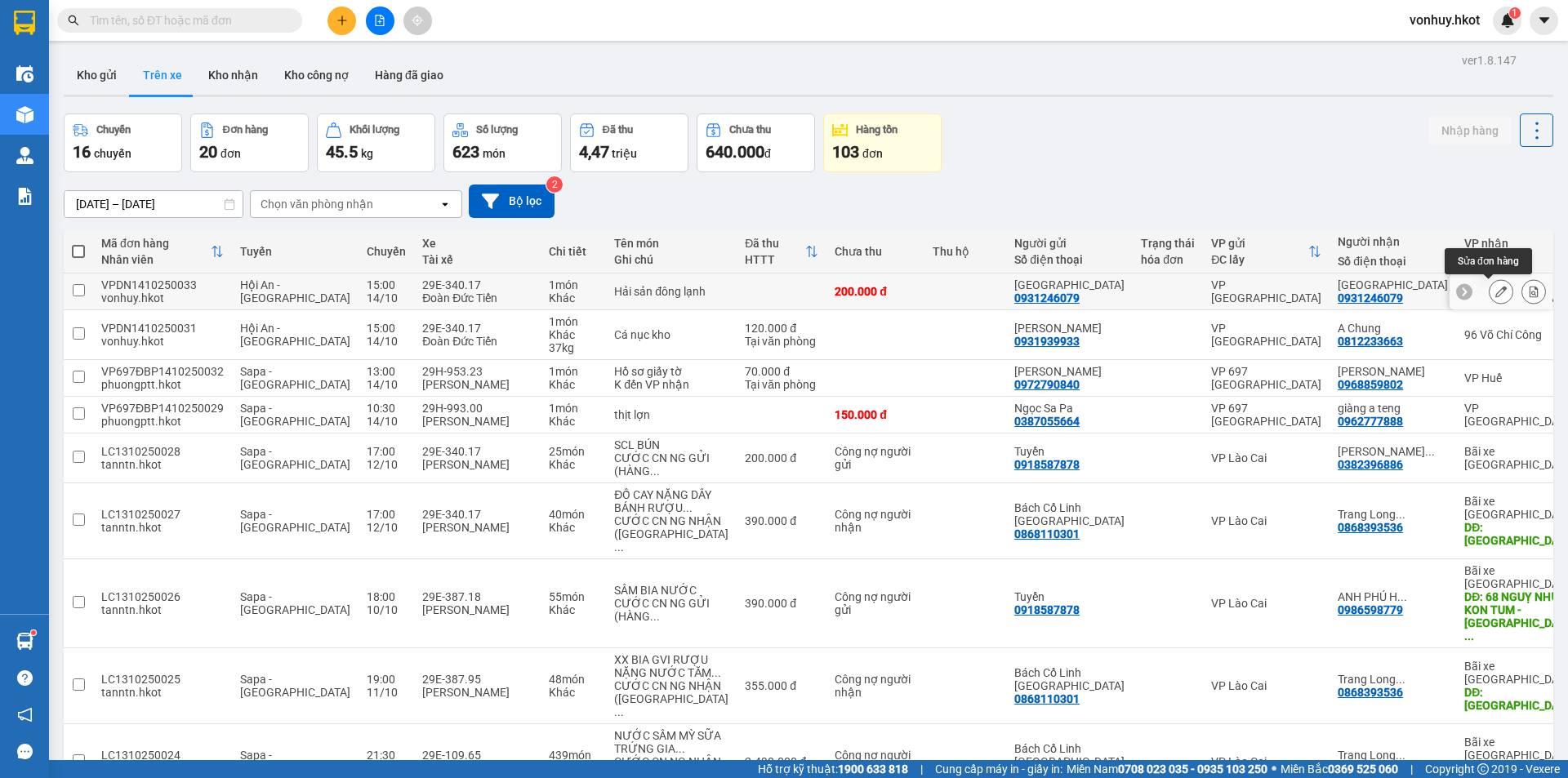
click at [1495, 288] on icon at bounding box center [1500, 291] width 12 height 12
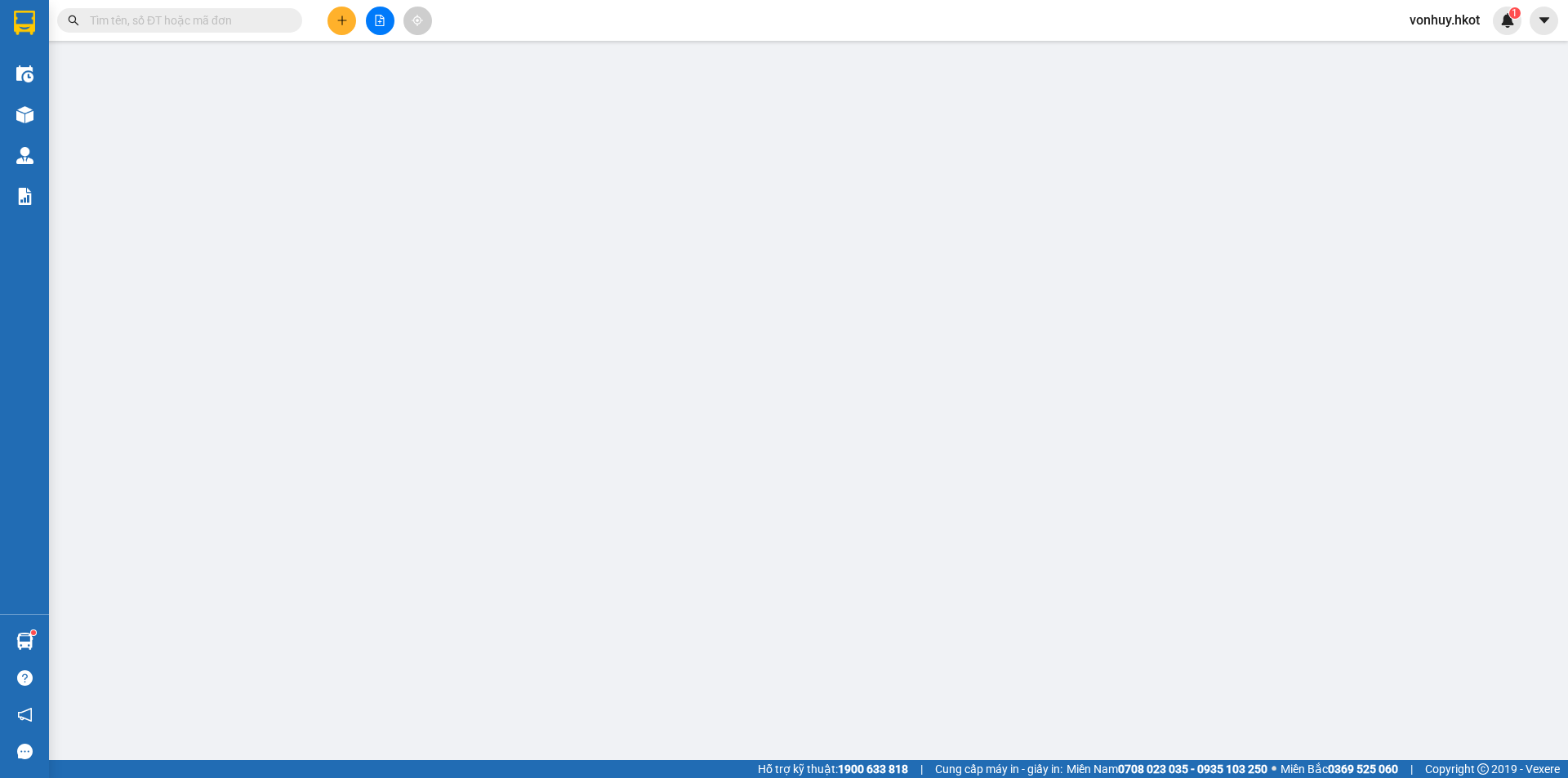
type input "0931246079"
type input "[GEOGRAPHIC_DATA]"
type input "0931246079"
type input "[GEOGRAPHIC_DATA]"
type input "0"
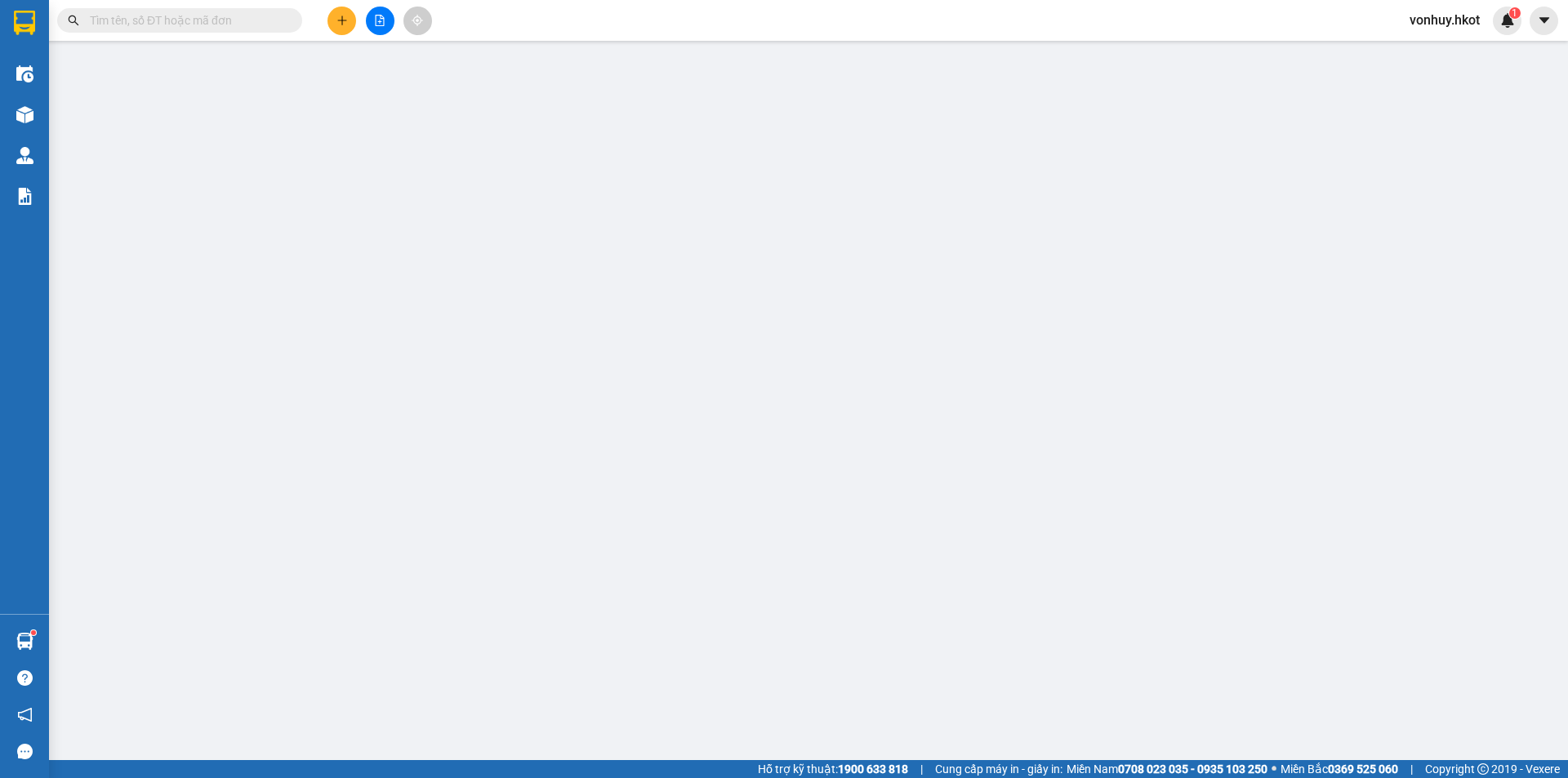
type input "200.000"
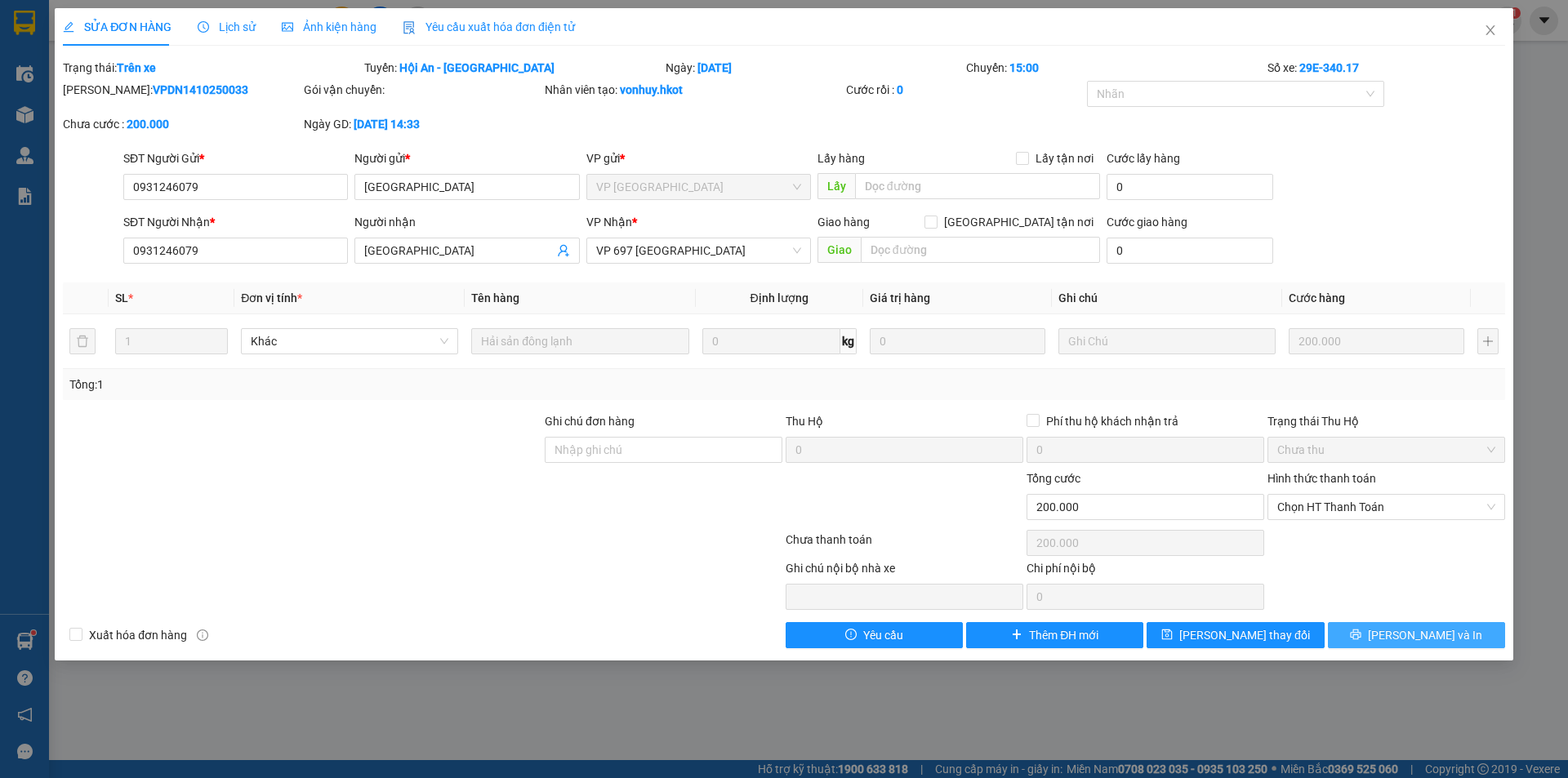
click at [1425, 635] on span "[PERSON_NAME] và In" at bounding box center [1424, 635] width 114 height 18
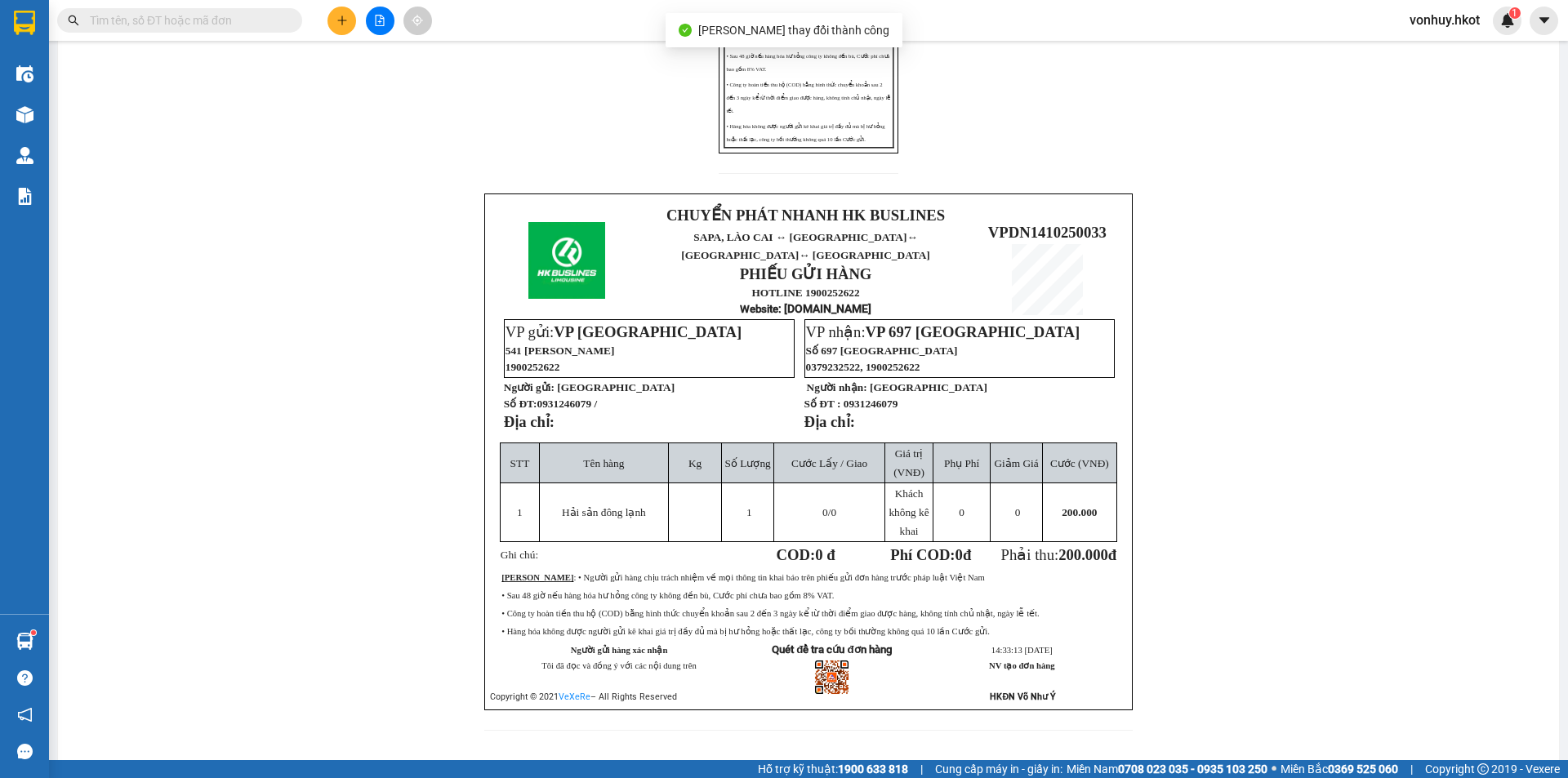
scroll to position [408, 0]
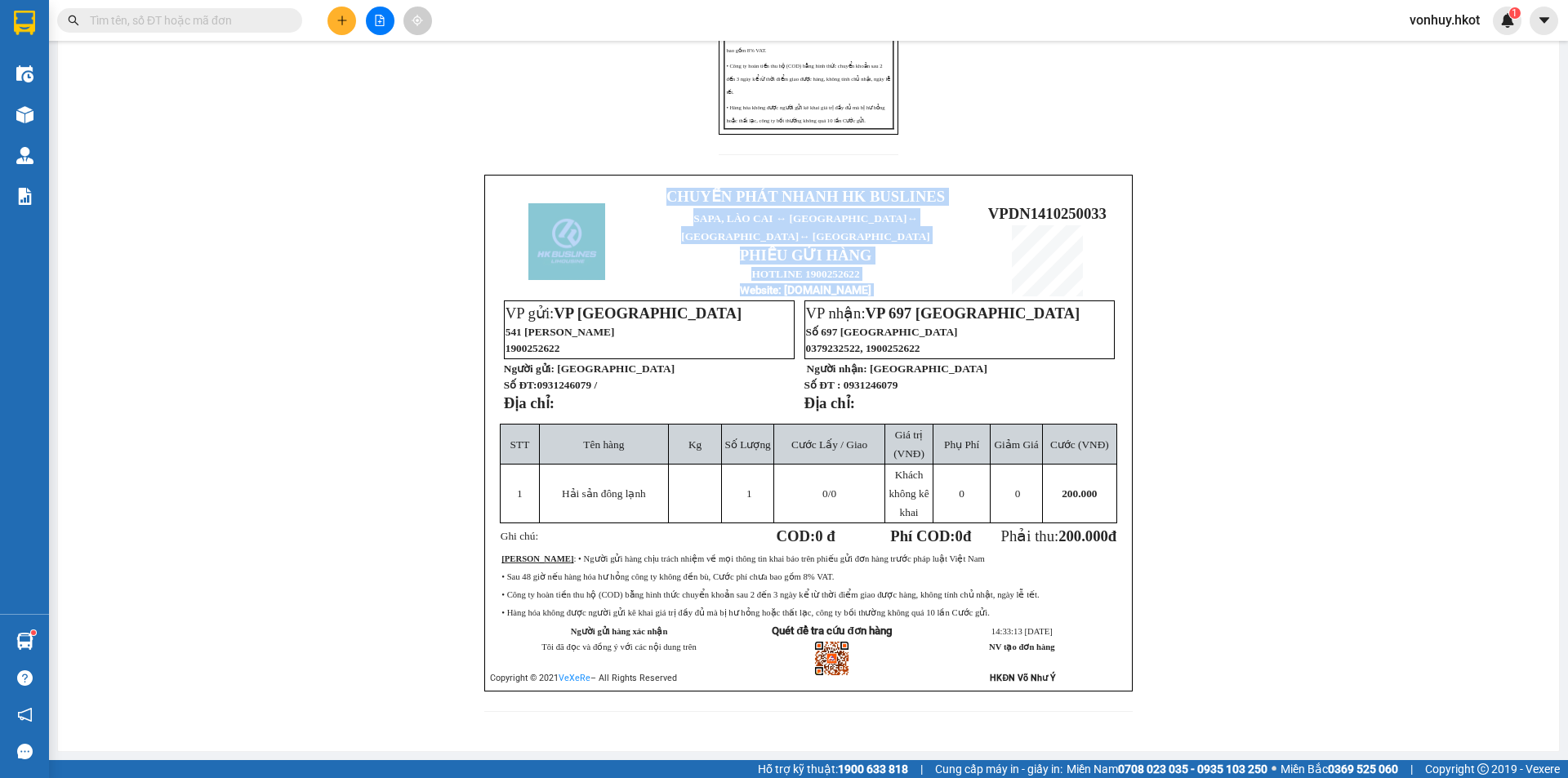
drag, startPoint x: 984, startPoint y: 201, endPoint x: 1122, endPoint y: 205, distance: 138.1
click at [1122, 205] on div "CHUYỂN PHÁT NHANH HK BUSLINES SAPA, LÀO CAI ↔ HÀ NỘI ↔ HUẾ ↔ ĐÀ NẴNG PHIẾU GỬI …" at bounding box center [808, 433] width 648 height 517
click at [1047, 205] on span "VPDN1410250033" at bounding box center [1047, 213] width 118 height 17
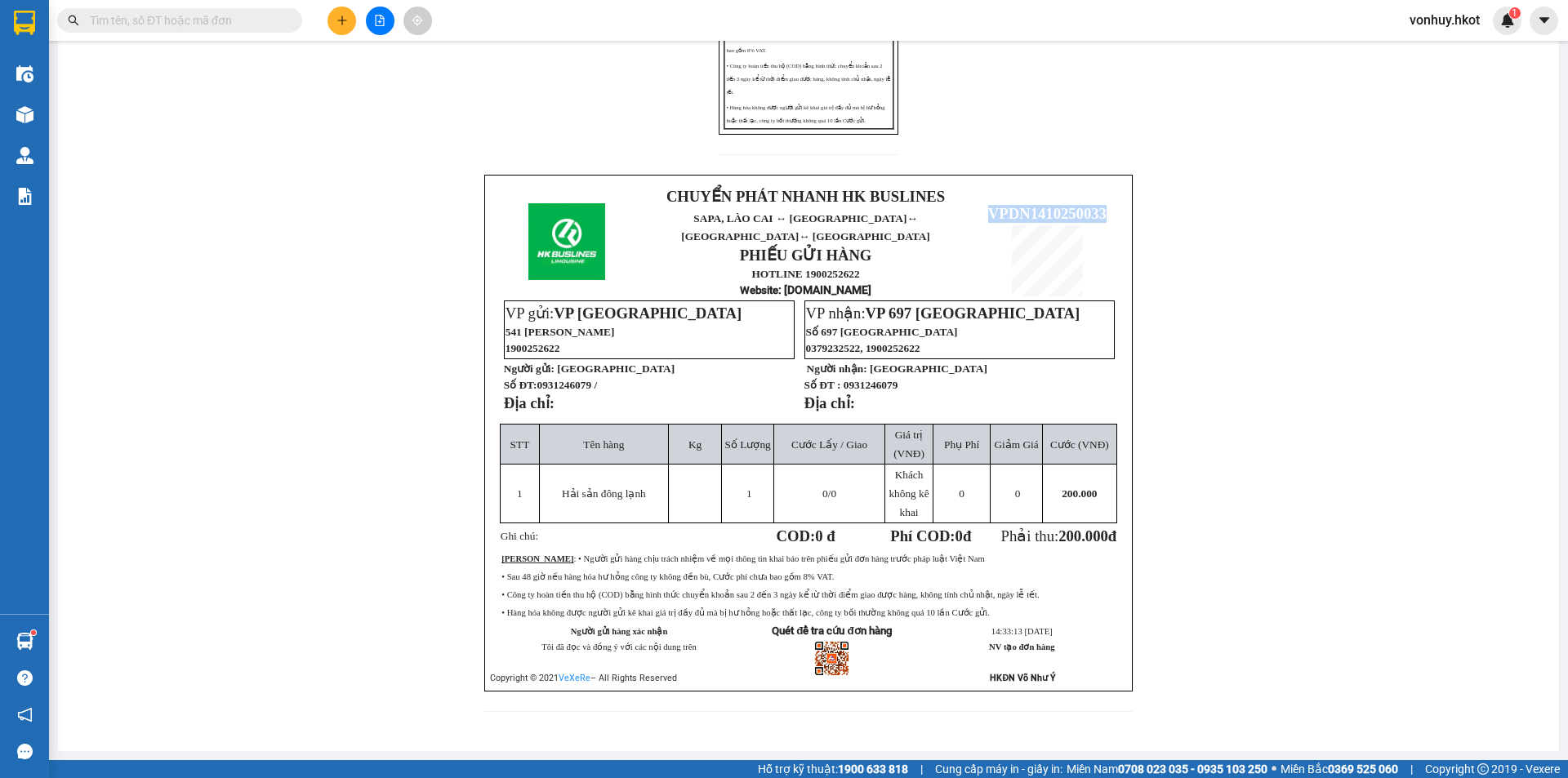
drag, startPoint x: 980, startPoint y: 201, endPoint x: 1100, endPoint y: 207, distance: 120.1
click at [1100, 207] on p "VPDN1410250033" at bounding box center [1047, 214] width 146 height 18
copy span "VPDN1410250033"
